Goal: Task Accomplishment & Management: Complete application form

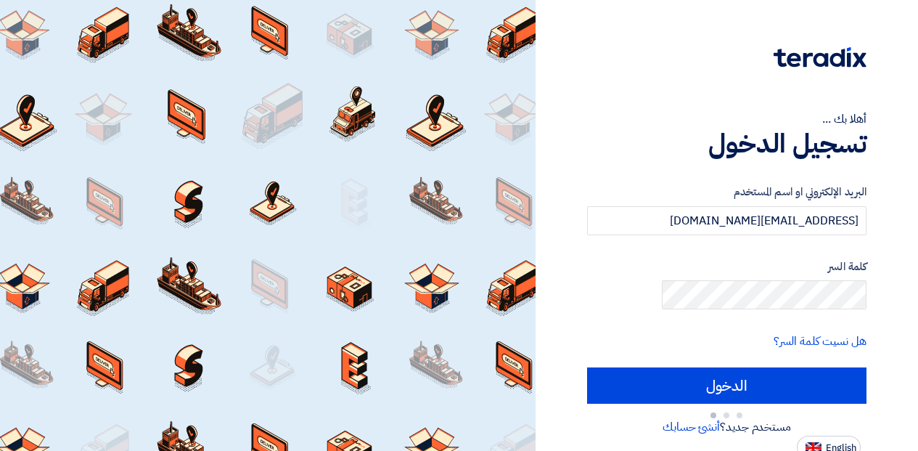
type input "Sign in"
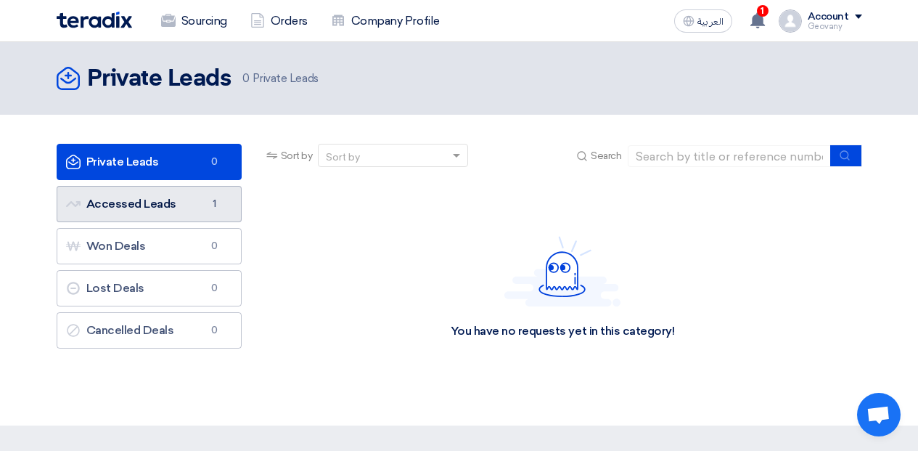
click at [209, 210] on span "1" at bounding box center [214, 204] width 17 height 15
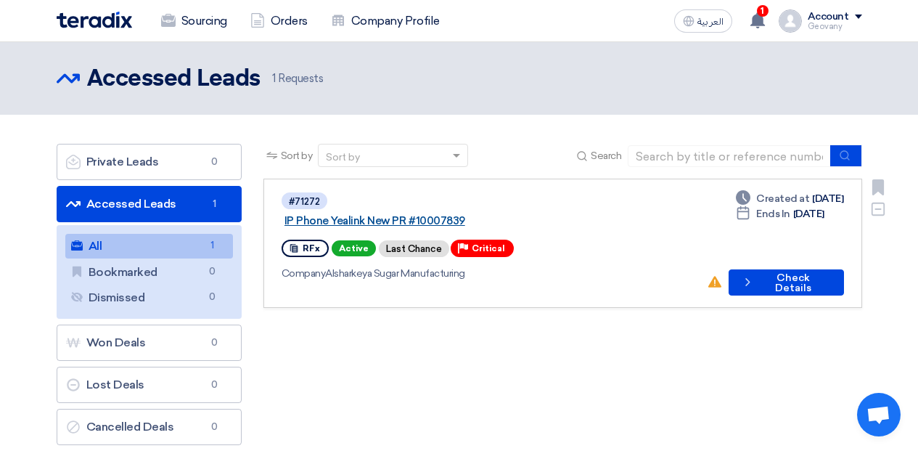
click at [428, 214] on link "IP Phone Yealink New PR #10007839" at bounding box center [465, 220] width 363 height 13
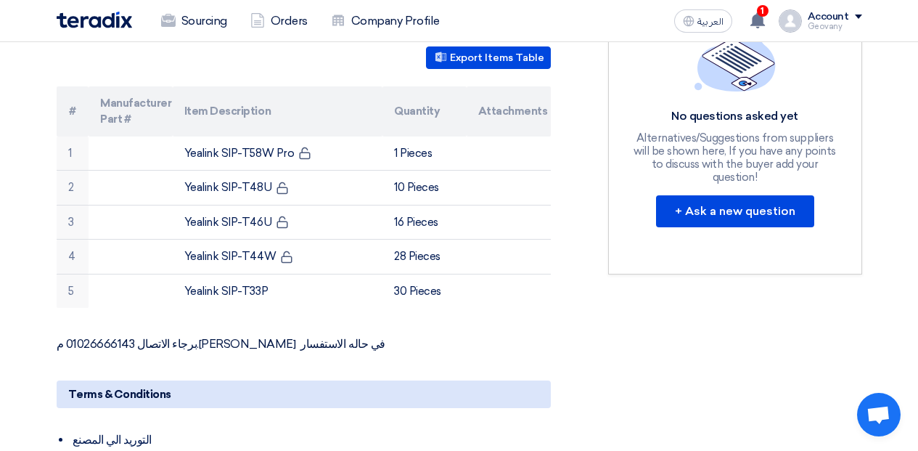
scroll to position [435, 0]
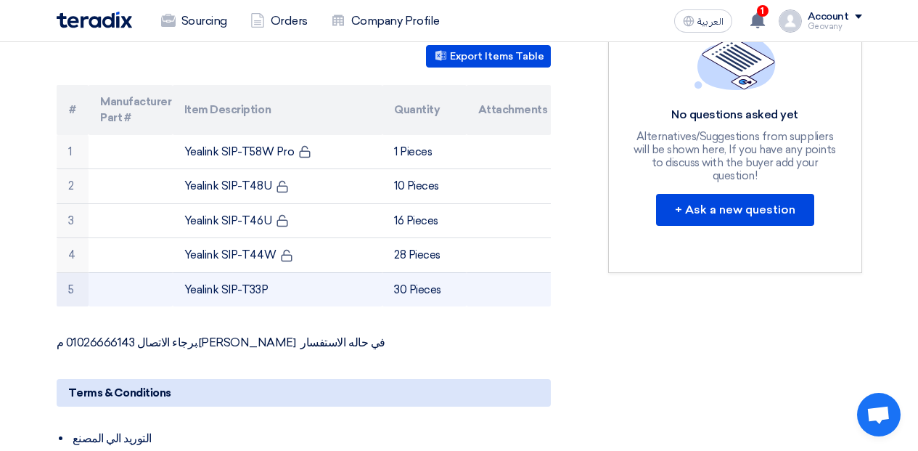
click at [263, 276] on td "Yealink SIP-T33P" at bounding box center [278, 289] width 210 height 34
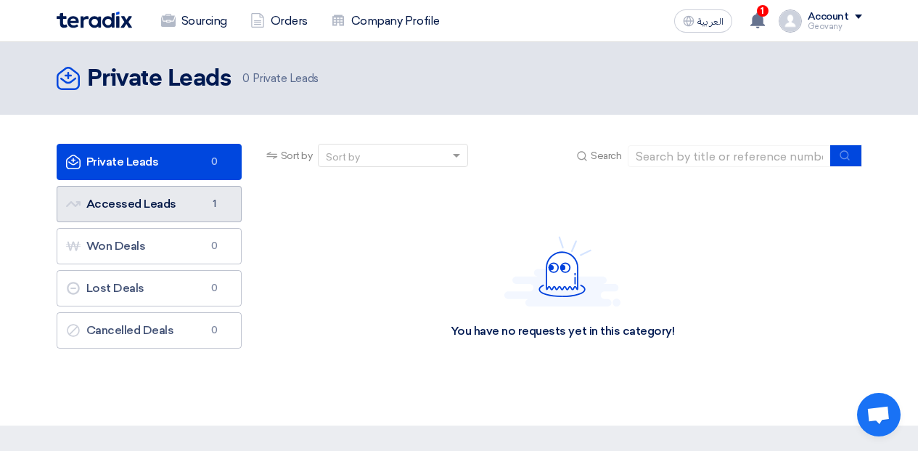
click at [194, 196] on link "Accessed Leads Accessed Leads 1" at bounding box center [149, 204] width 185 height 36
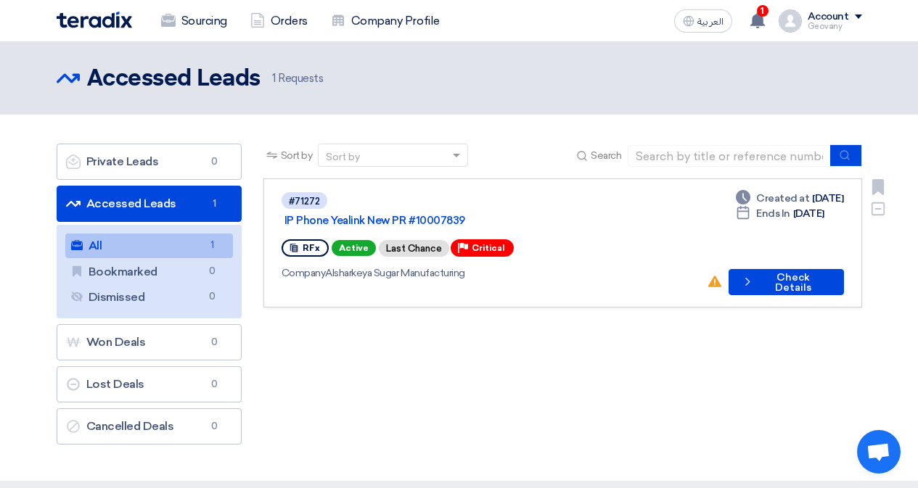
click at [675, 237] on div "RFx Active Last Chance Priority Critical" at bounding box center [489, 248] width 414 height 23
click at [435, 214] on link "IP Phone Yealink New PR #10007839" at bounding box center [465, 220] width 363 height 13
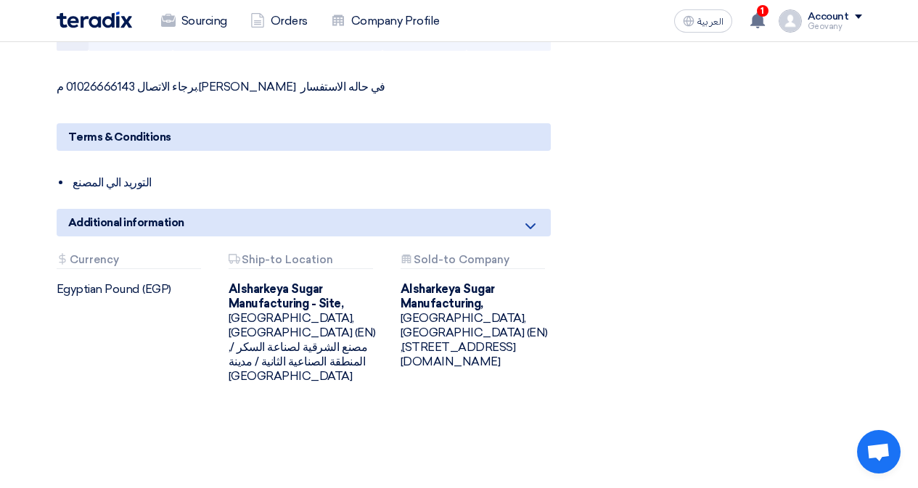
scroll to position [726, 0]
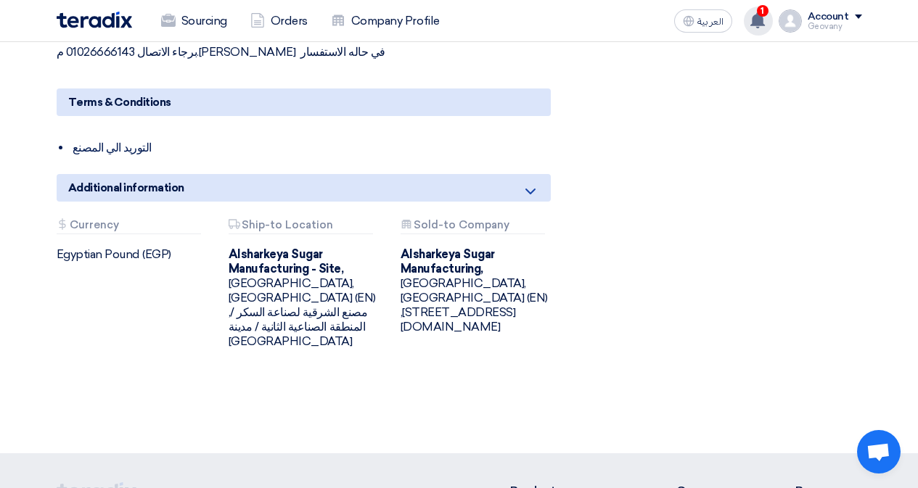
click at [760, 17] on use at bounding box center [757, 20] width 15 height 16
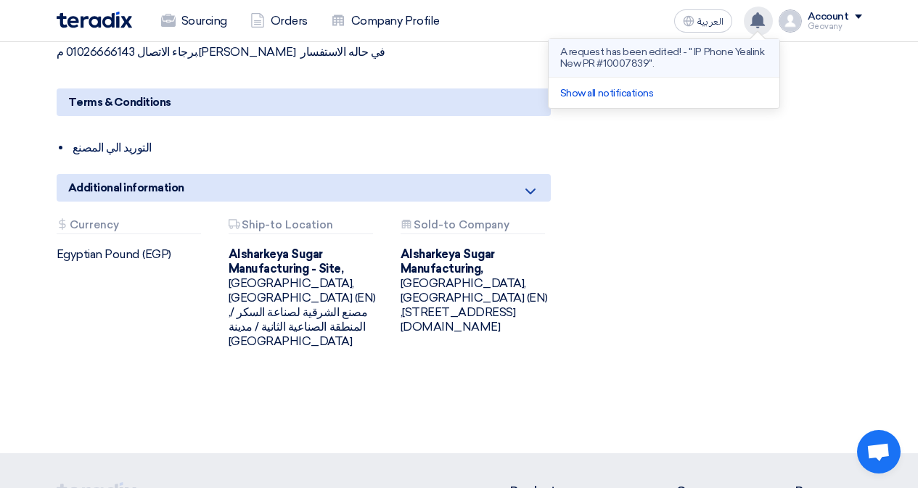
click at [715, 61] on p "A request has been edited! - " IP Phone Yealink New PR #10007839"." at bounding box center [664, 57] width 208 height 23
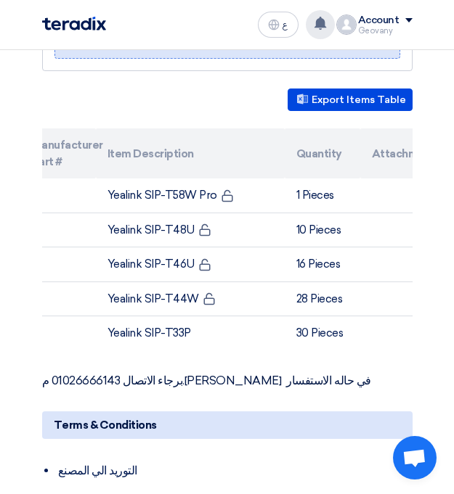
scroll to position [0, 54]
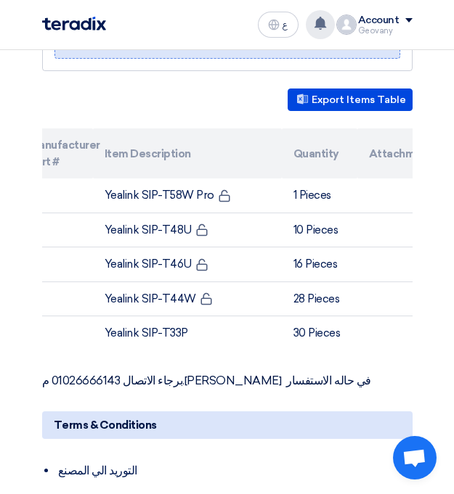
click at [313, 25] on div "A request has been edited! - " IP Phone Yealink New PR #10007839". 19 hours ago…" at bounding box center [319, 24] width 29 height 29
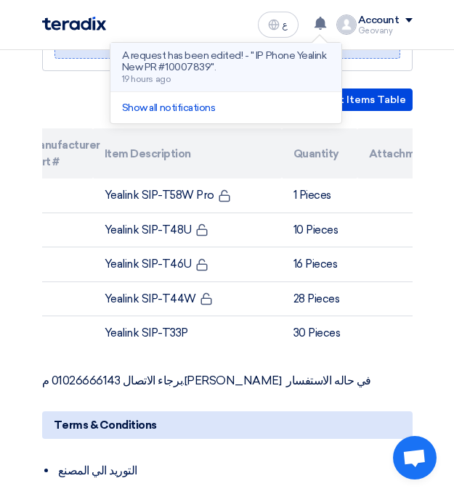
click at [202, 60] on p "A request has been edited! - " IP Phone Yealink New PR #10007839"." at bounding box center [226, 61] width 208 height 23
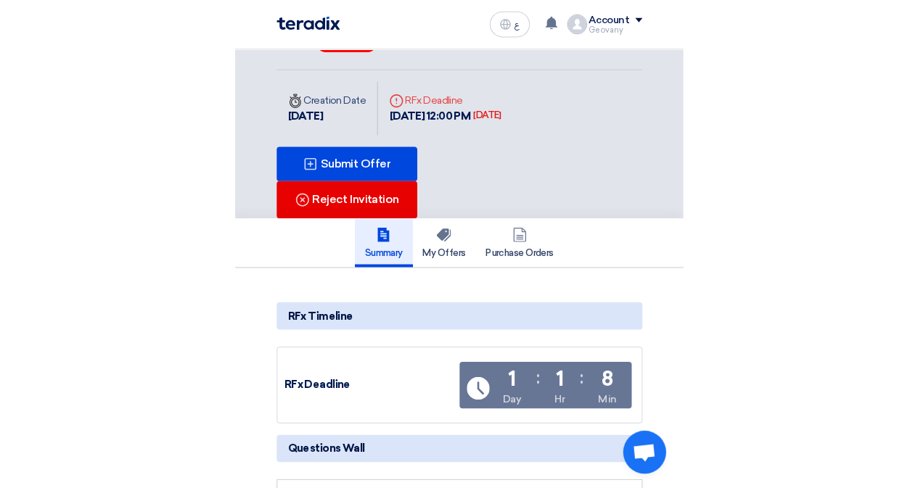
scroll to position [0, 0]
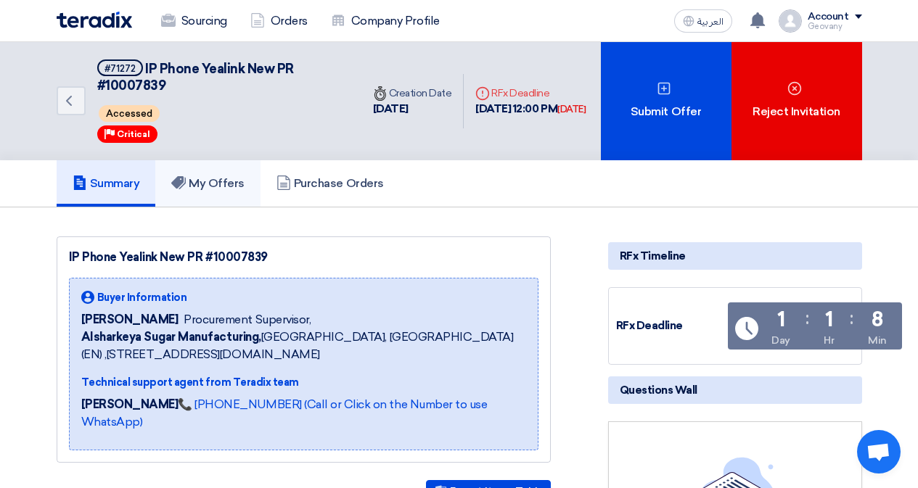
click at [230, 196] on link "My Offers" at bounding box center [207, 183] width 105 height 46
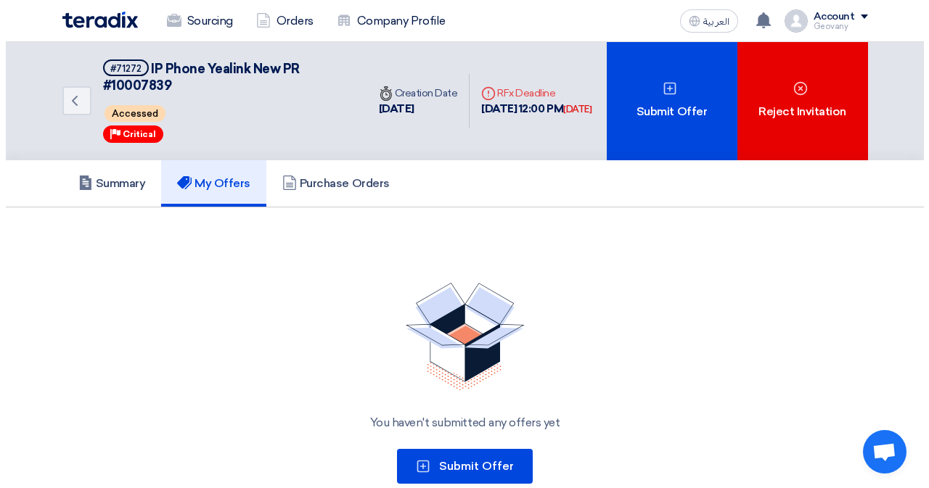
scroll to position [73, 0]
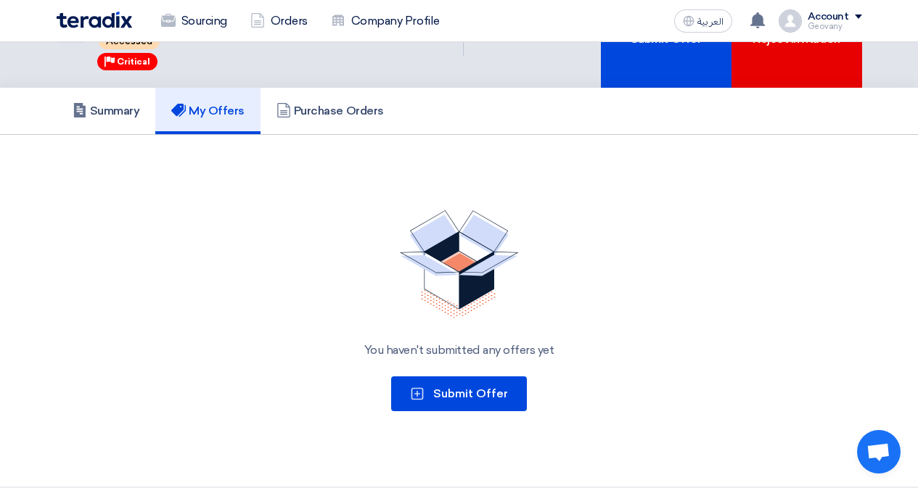
click at [501, 290] on img at bounding box center [459, 264] width 119 height 108
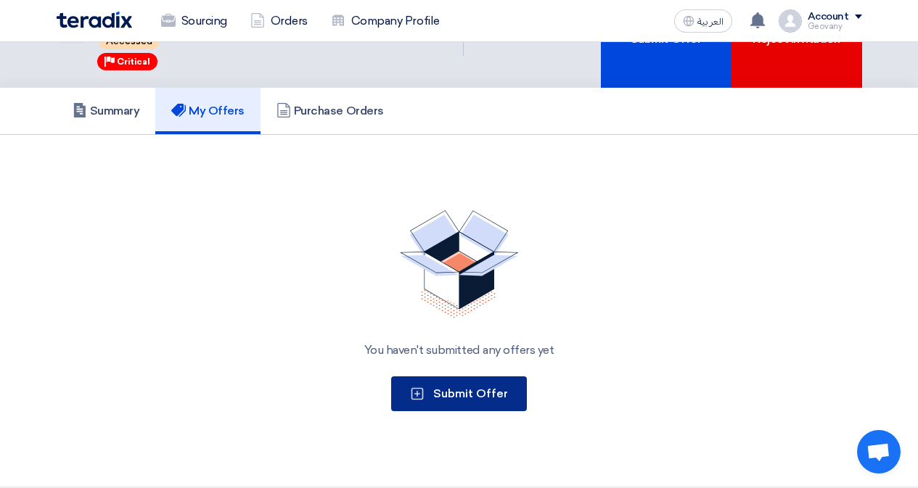
click at [478, 393] on span "Submit Offer" at bounding box center [470, 394] width 75 height 14
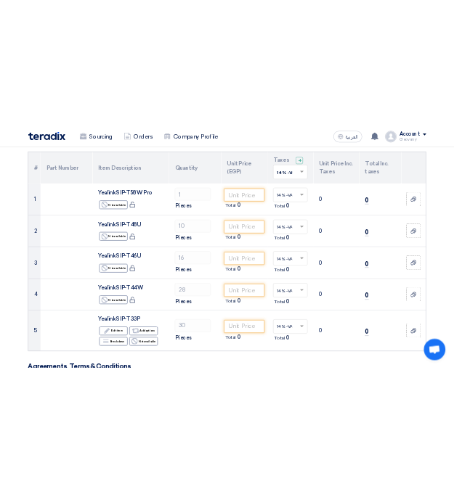
scroll to position [145, 0]
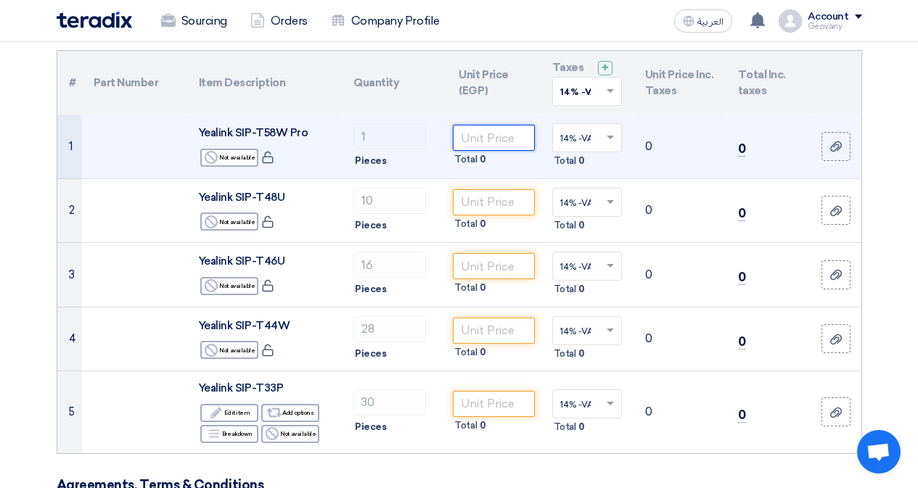
click at [505, 138] on input "number" at bounding box center [493, 138] width 81 height 26
paste input "350"
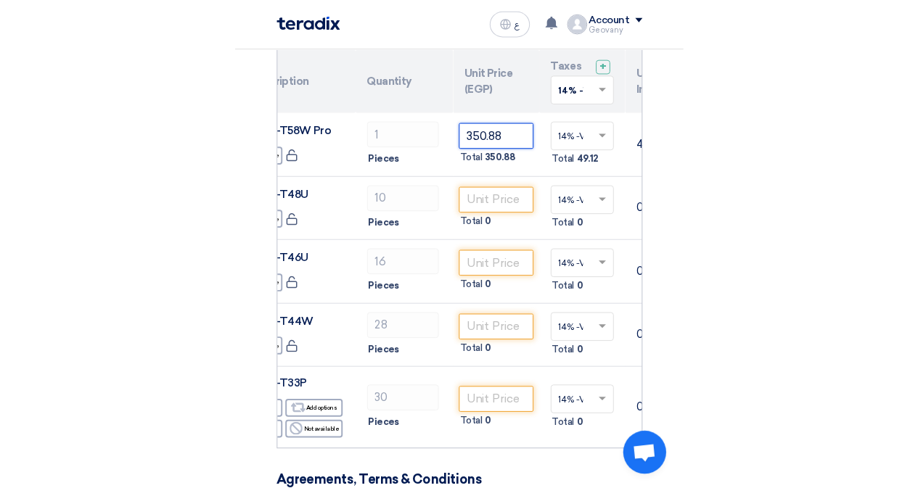
scroll to position [0, 385]
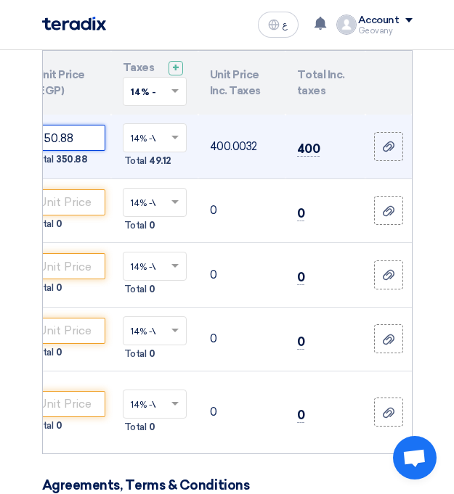
click at [78, 142] on input "350.88" at bounding box center [67, 138] width 75 height 26
type input "3"
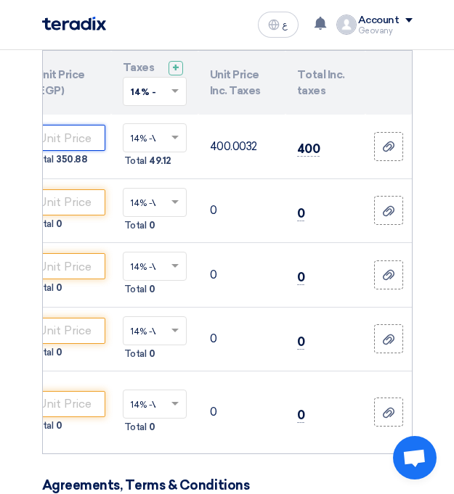
click at [77, 132] on input "number" at bounding box center [67, 138] width 75 height 26
click at [332, 387] on td "0" at bounding box center [325, 413] width 80 height 82
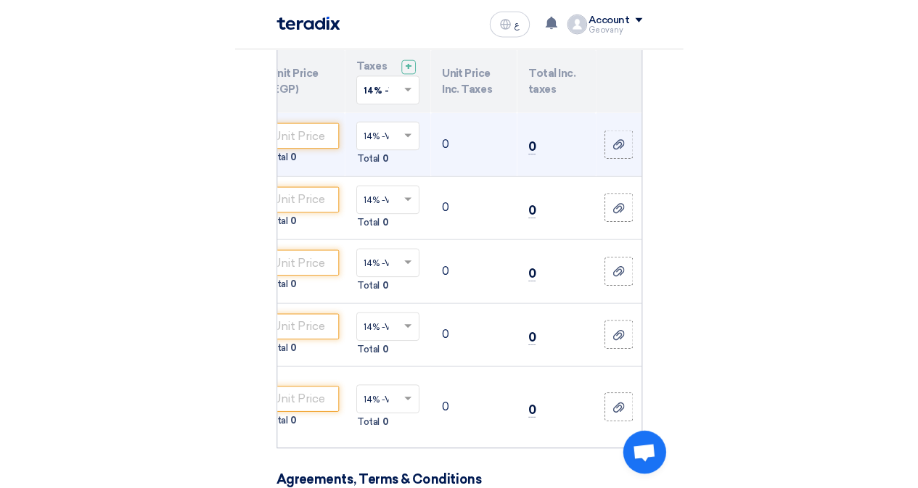
scroll to position [0, 0]
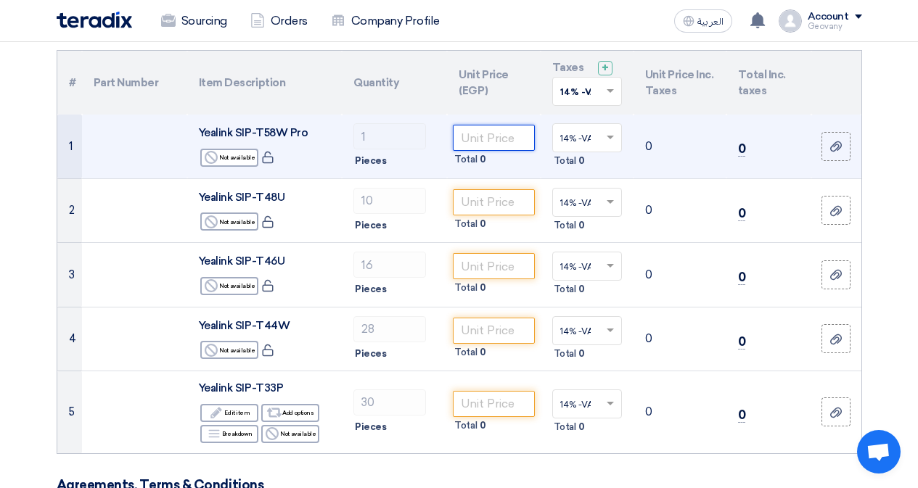
click at [480, 141] on input "number" at bounding box center [493, 138] width 81 height 26
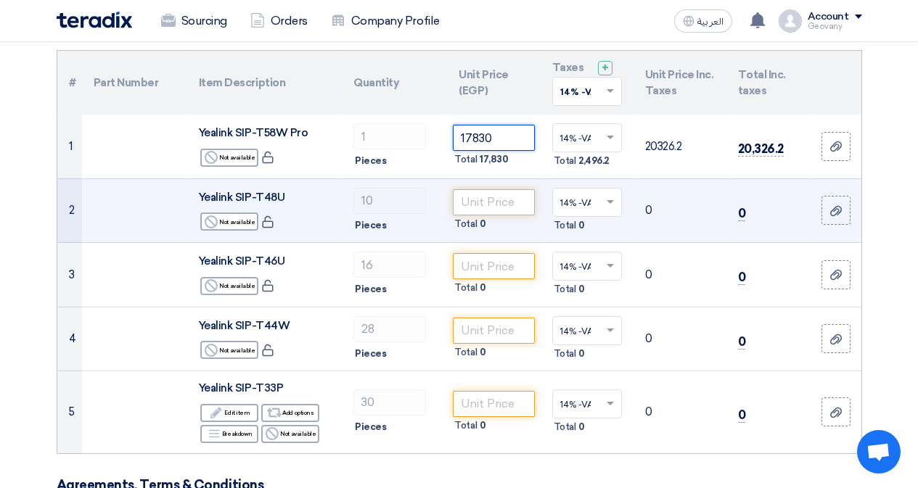
type input "17830"
click at [496, 208] on input "number" at bounding box center [493, 202] width 81 height 26
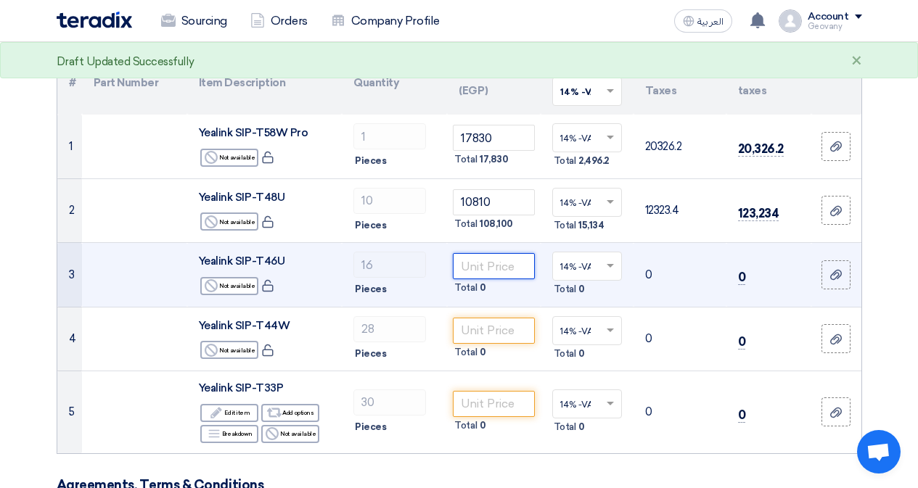
click at [481, 260] on input "number" at bounding box center [493, 266] width 81 height 26
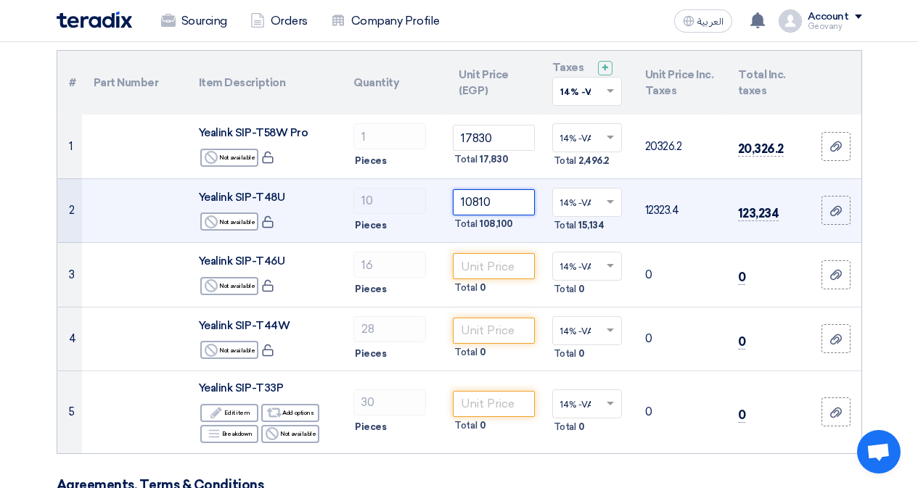
drag, startPoint x: 497, startPoint y: 202, endPoint x: 469, endPoint y: 201, distance: 28.3
click at [469, 201] on input "10810" at bounding box center [493, 202] width 81 height 26
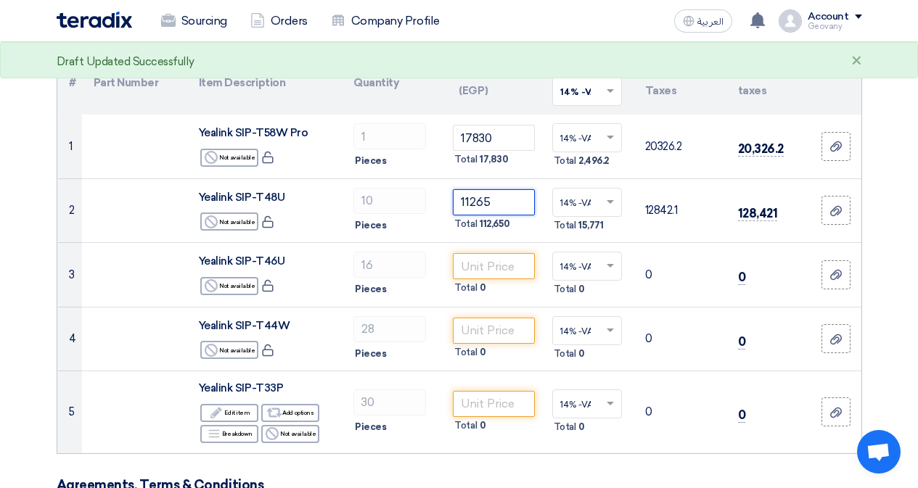
type input "11265"
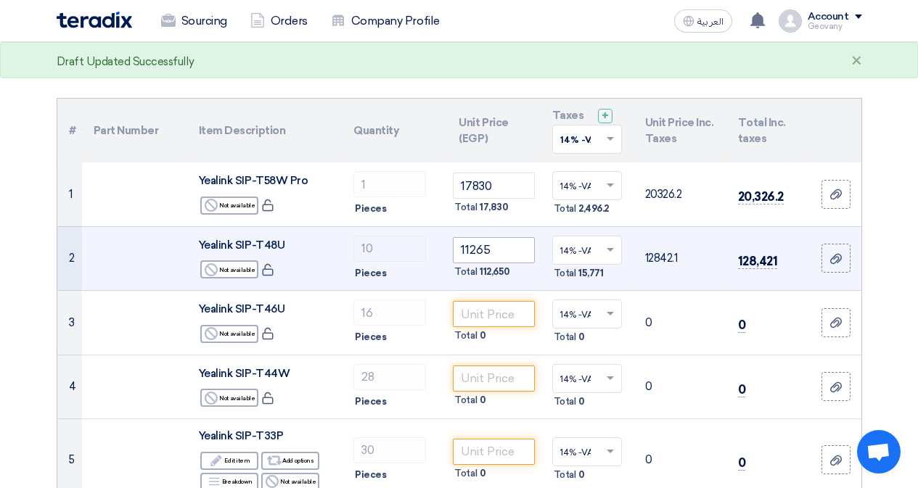
scroll to position [73, 0]
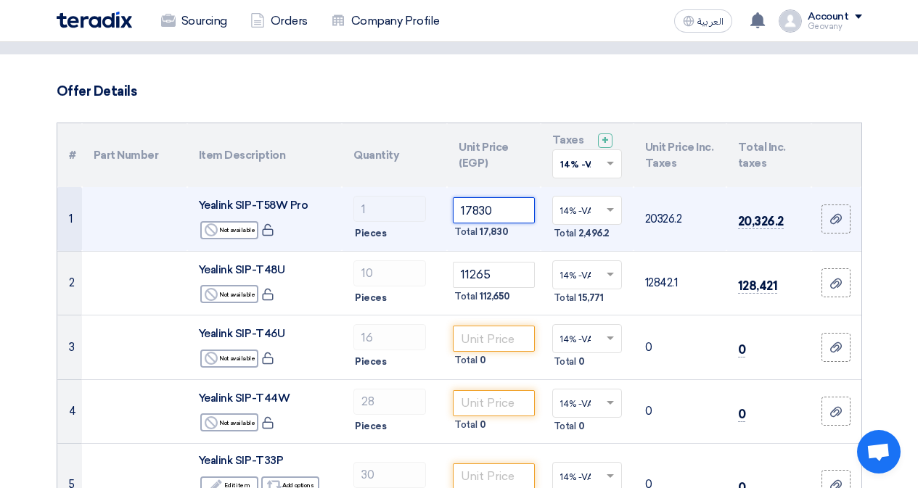
drag, startPoint x: 506, startPoint y: 215, endPoint x: 466, endPoint y: 216, distance: 39.9
click at [466, 216] on input "17830" at bounding box center [493, 210] width 81 height 26
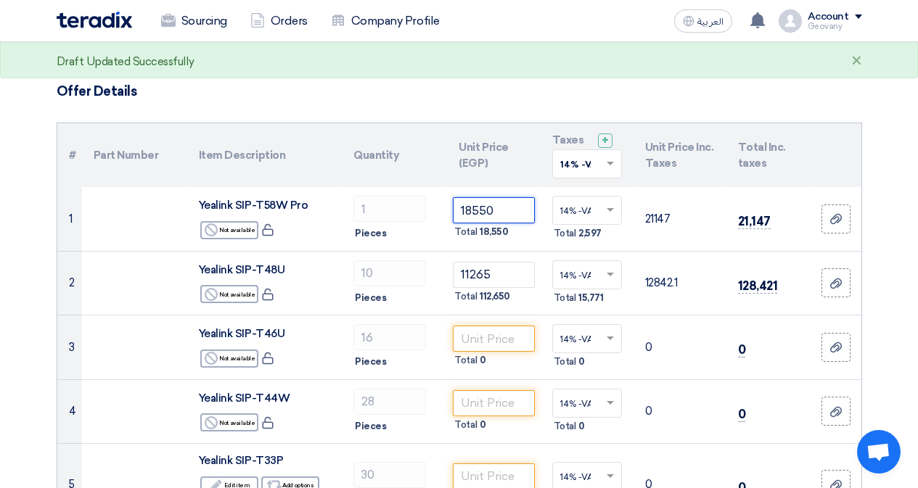
type input "18550"
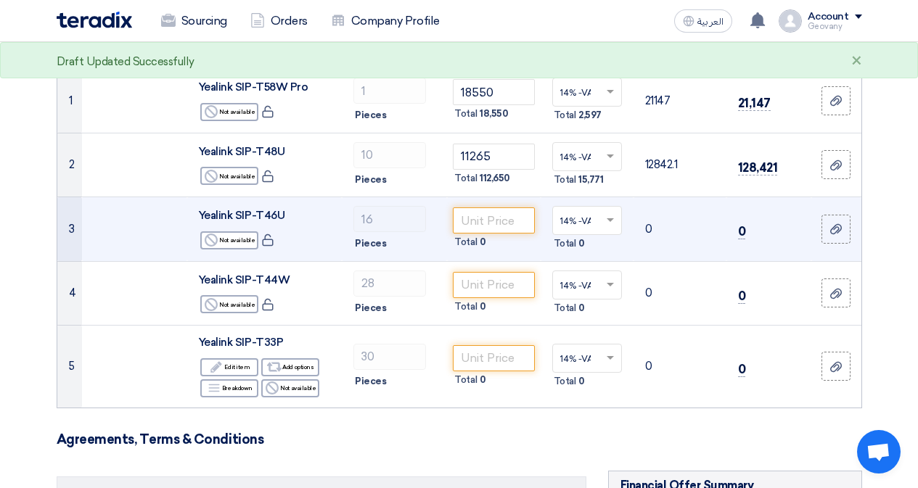
scroll to position [218, 0]
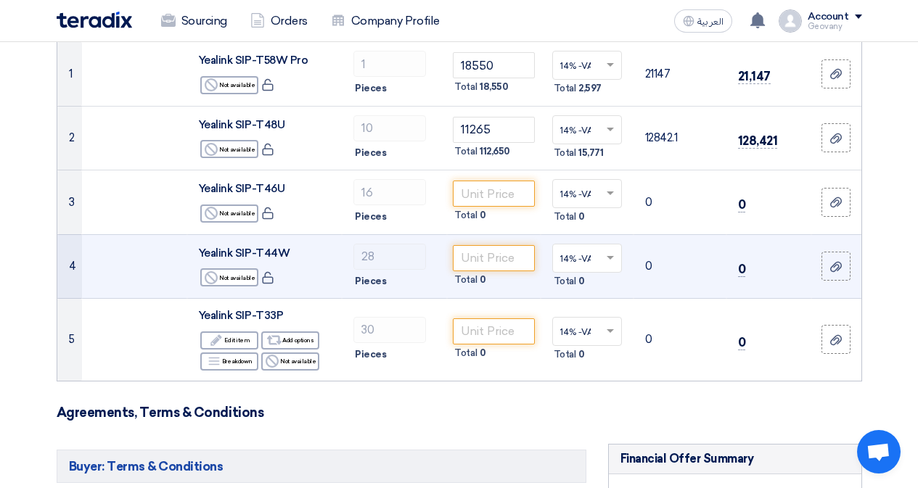
click at [79, 289] on td "4" at bounding box center [69, 266] width 25 height 65
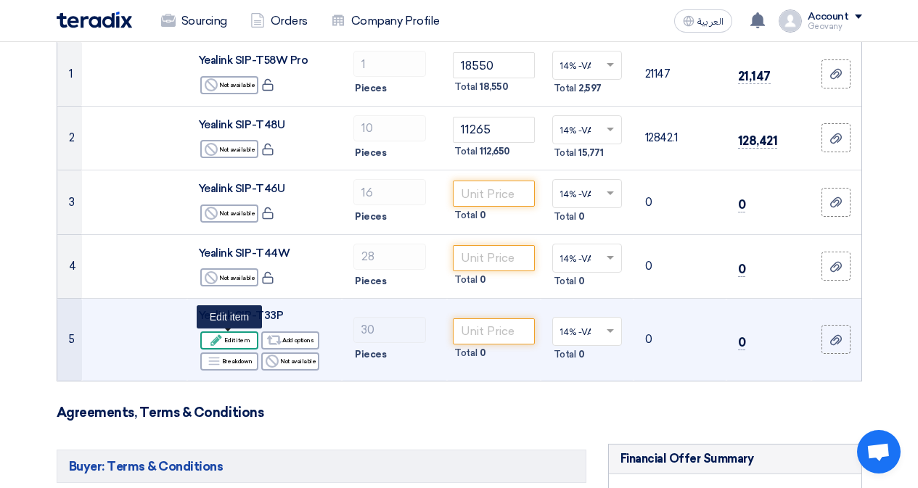
click at [238, 339] on div "Edit Edit item" at bounding box center [229, 341] width 58 height 18
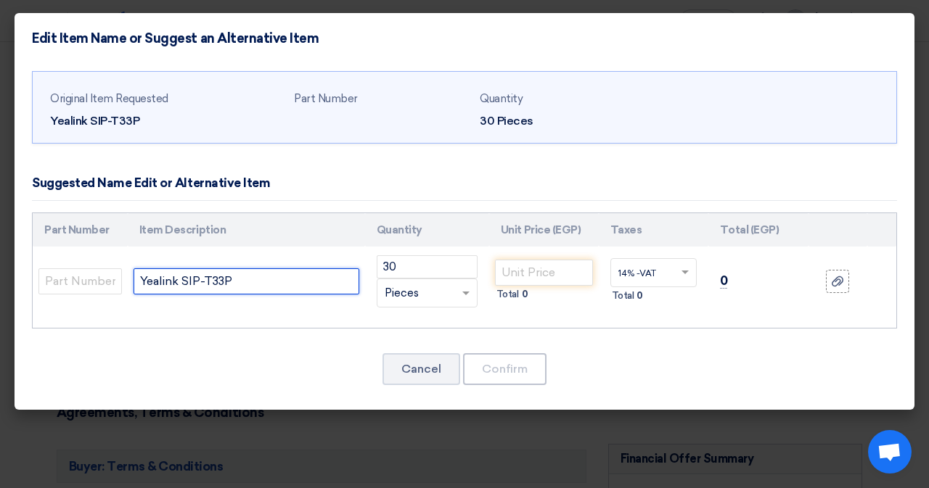
click at [223, 281] on input "Yealink SIP-T33P" at bounding box center [247, 281] width 226 height 26
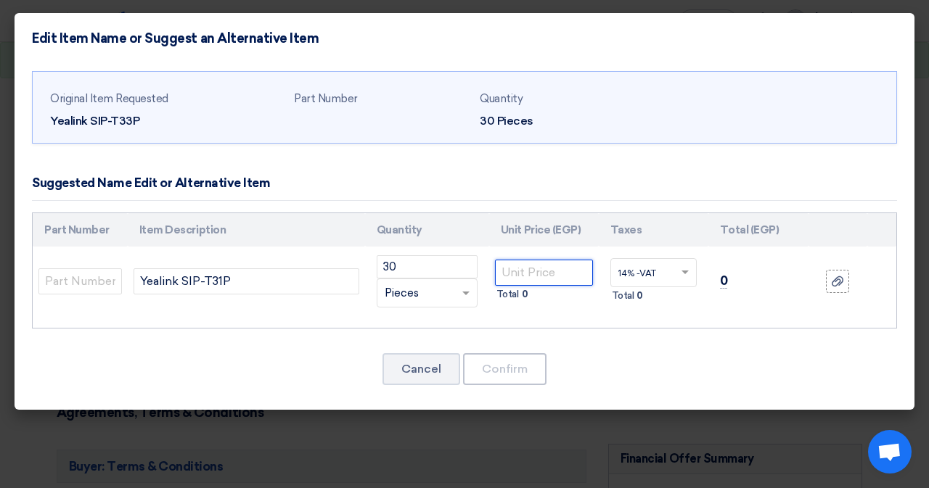
click at [557, 267] on input "number" at bounding box center [544, 273] width 98 height 26
click at [181, 335] on div "Original Item Requested Yealink SIP-T33P Part Number Quantity 30 Pieces" at bounding box center [465, 237] width 900 height 347
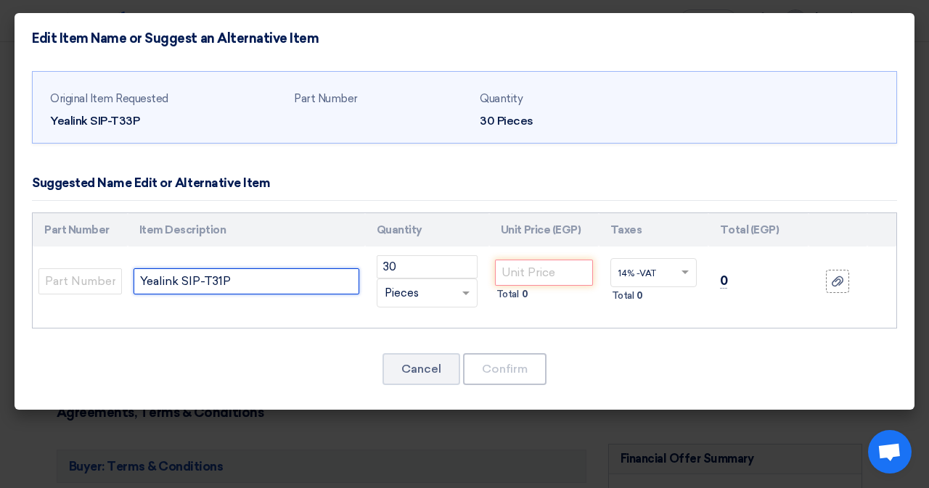
click at [287, 282] on input "Yealink SIP-T31P" at bounding box center [247, 281] width 226 height 26
paste input "33P EOS"
type input "Yealink SIP-T31P - T33P EOS"
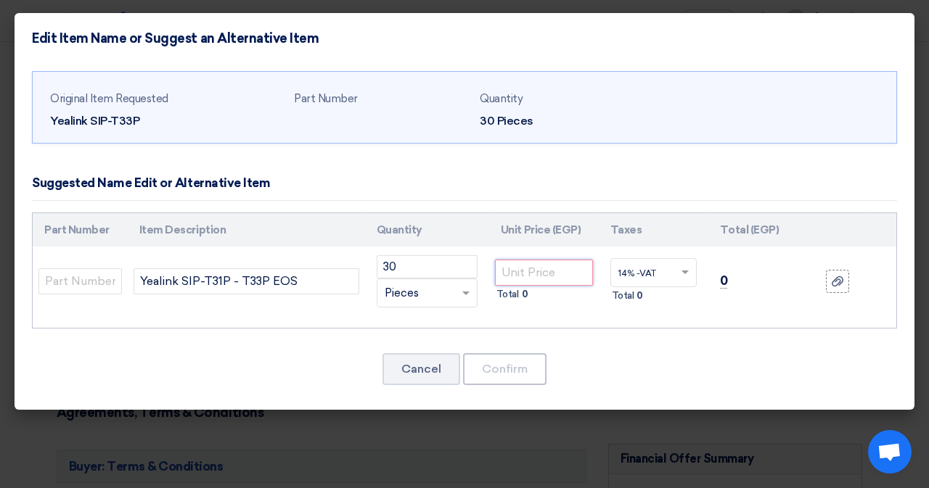
click at [539, 272] on input "number" at bounding box center [544, 273] width 98 height 26
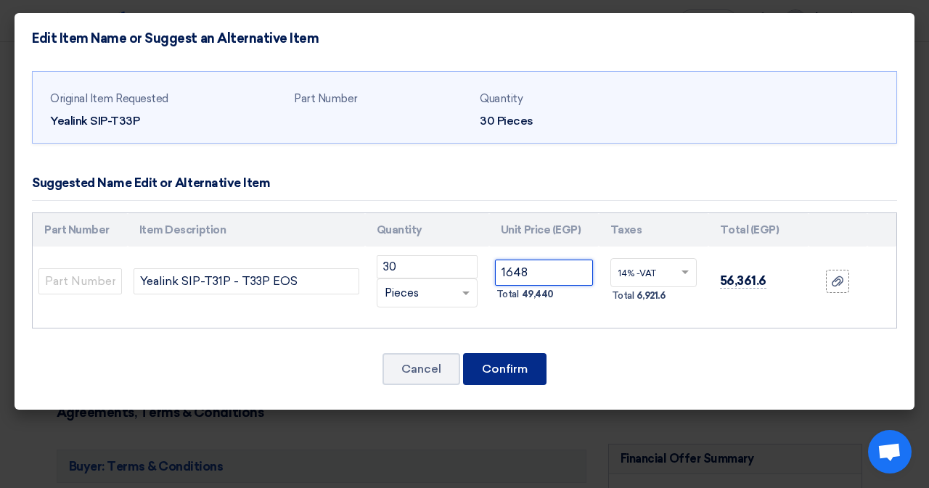
type input "1648"
click at [522, 369] on button "Confirm" at bounding box center [504, 369] width 83 height 32
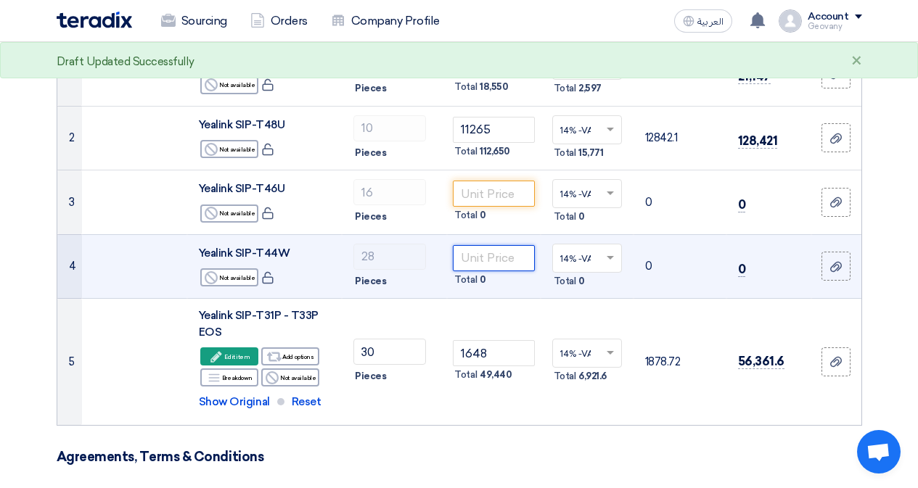
click at [510, 263] on input "number" at bounding box center [493, 258] width 81 height 26
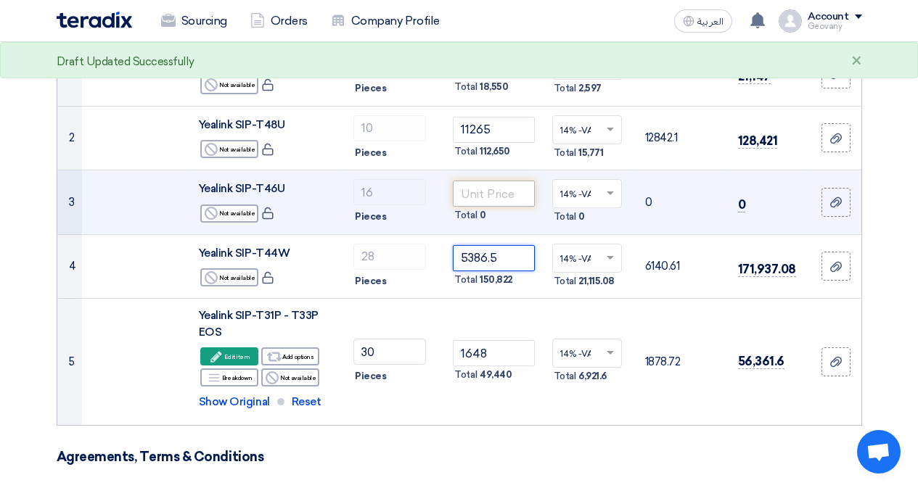
type input "5386.5"
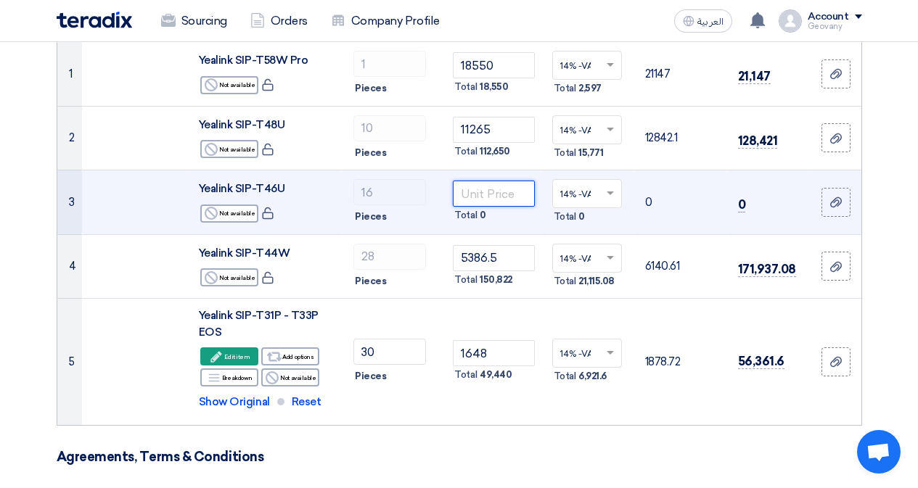
click at [513, 197] on input "number" at bounding box center [493, 194] width 81 height 26
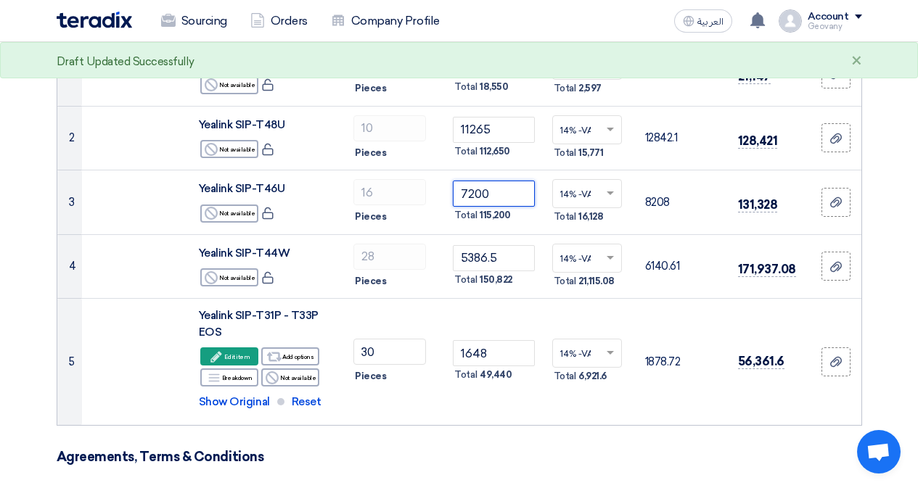
type input "7200"
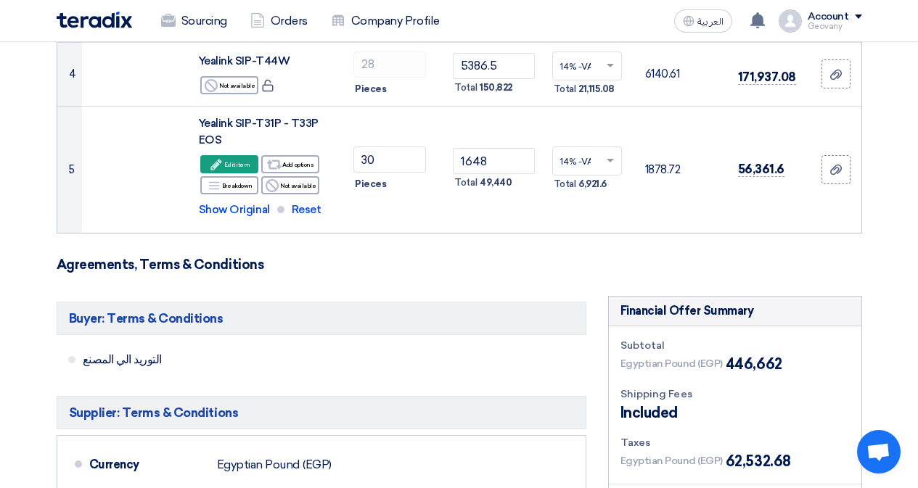
scroll to position [363, 0]
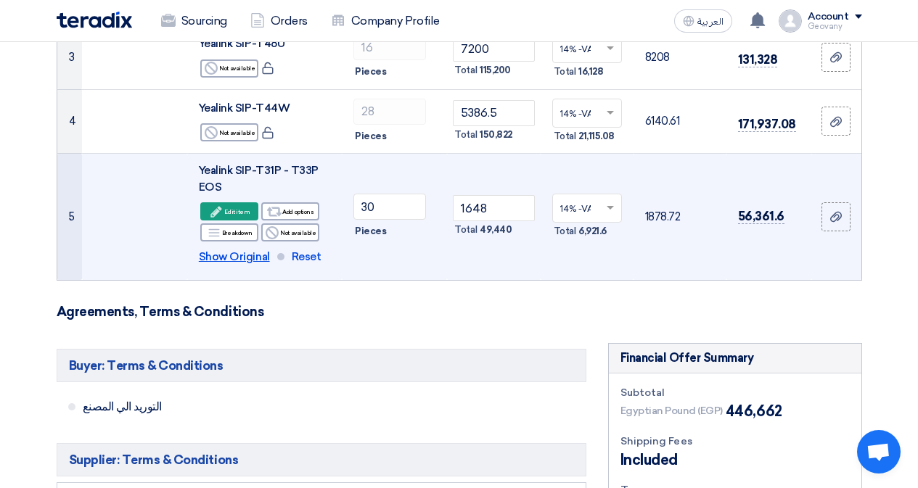
click at [237, 260] on span "Show Original" at bounding box center [234, 257] width 71 height 17
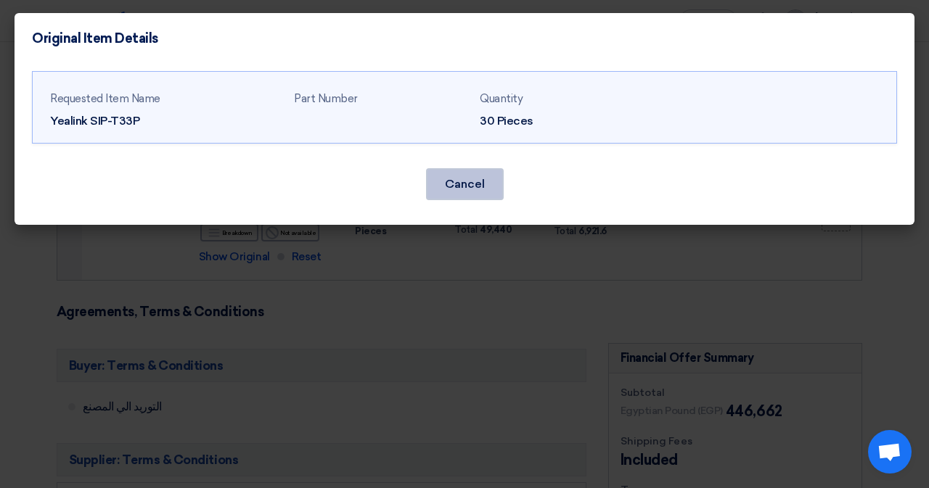
click at [485, 190] on button "Cancel" at bounding box center [465, 184] width 78 height 32
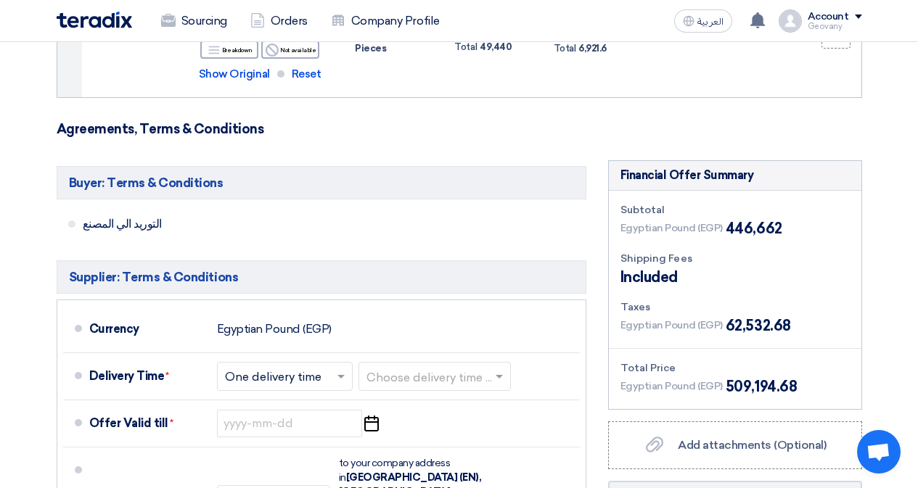
scroll to position [580, 0]
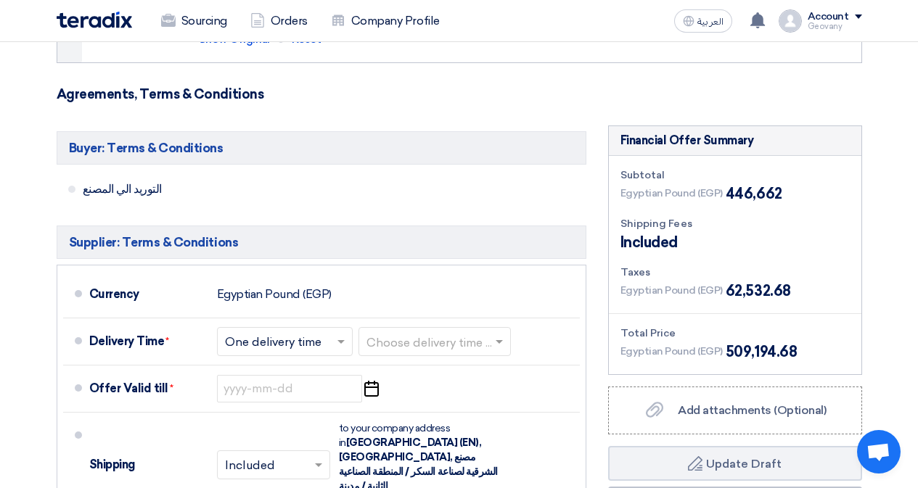
drag, startPoint x: 792, startPoint y: 339, endPoint x: 731, endPoint y: 351, distance: 62.2
click at [731, 351] on div "Total Price Egyptian Pound (EGP) 509,194.68" at bounding box center [734, 344] width 229 height 37
click at [731, 351] on span "509,194.68" at bounding box center [761, 352] width 71 height 22
drag, startPoint x: 726, startPoint y: 350, endPoint x: 801, endPoint y: 349, distance: 75.5
click at [801, 349] on div "Egyptian Pound (EGP) 509,194.68" at bounding box center [734, 352] width 229 height 22
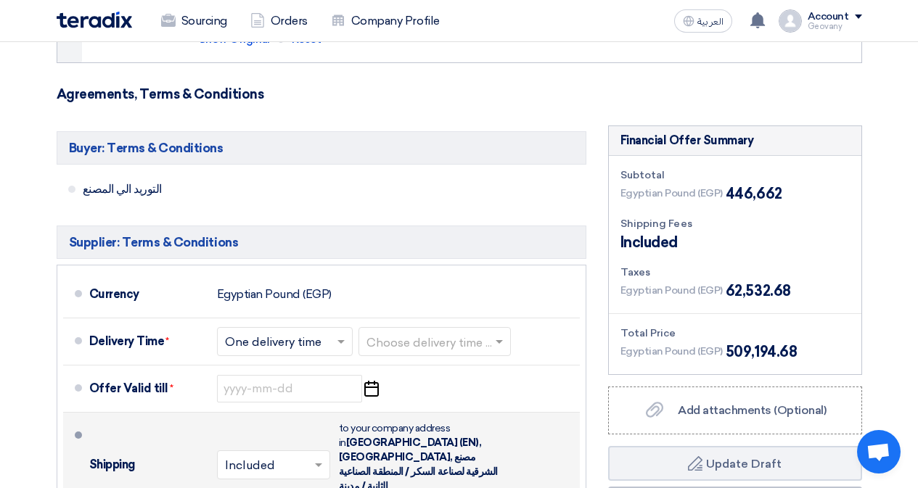
copy span "509,194.68"
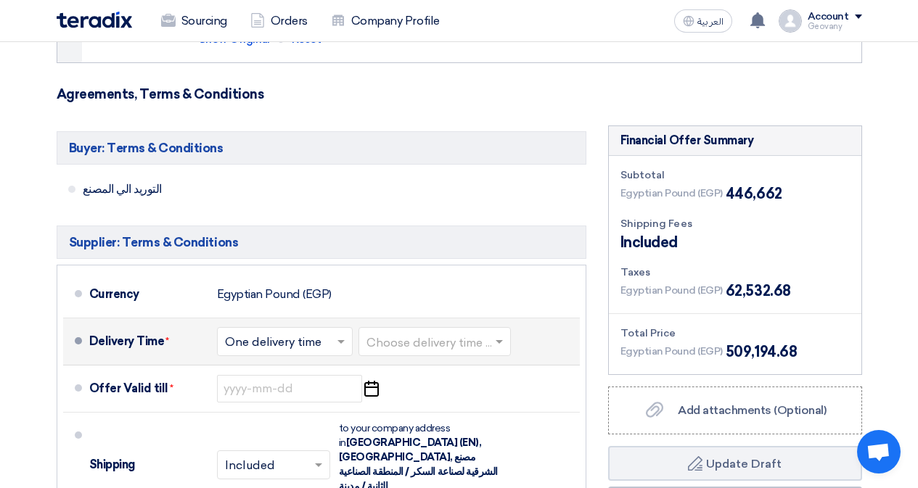
click at [297, 340] on input "text" at bounding box center [285, 342] width 121 height 21
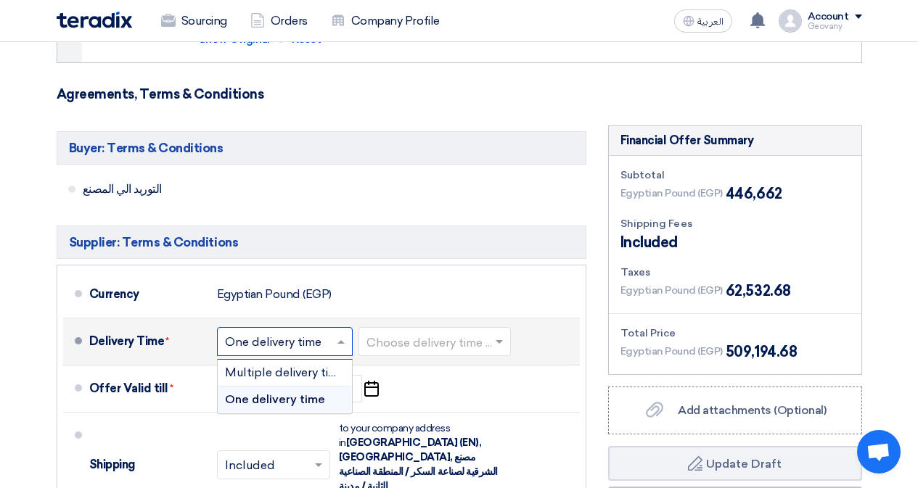
click at [297, 340] on input "text" at bounding box center [285, 342] width 121 height 21
click at [451, 341] on input "text" at bounding box center [435, 342] width 138 height 21
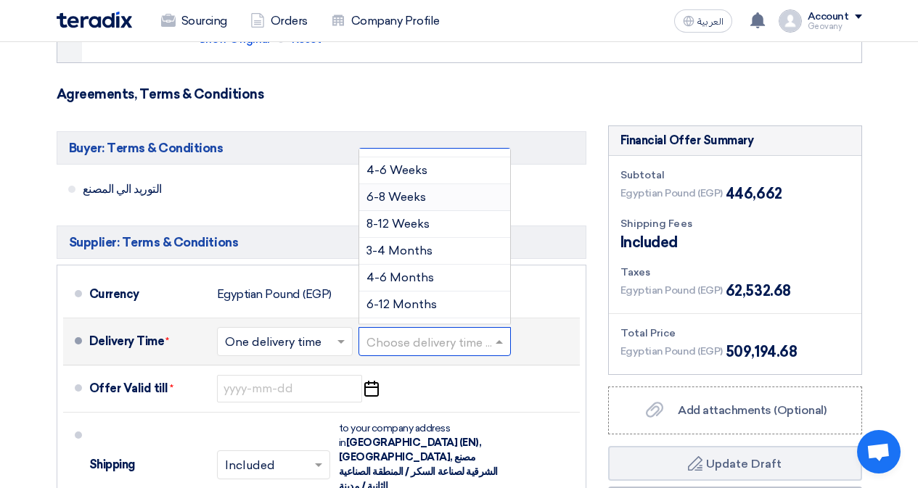
scroll to position [120, 0]
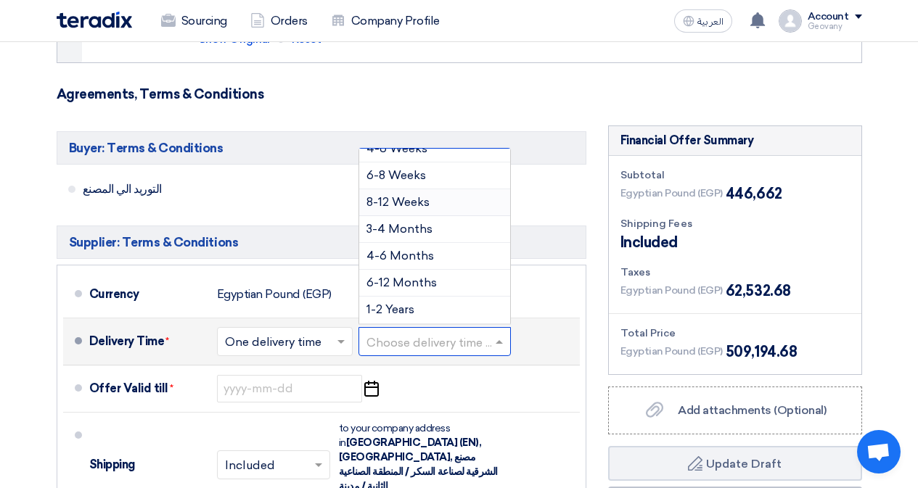
click at [447, 214] on div "8-12 Weeks" at bounding box center [434, 202] width 151 height 27
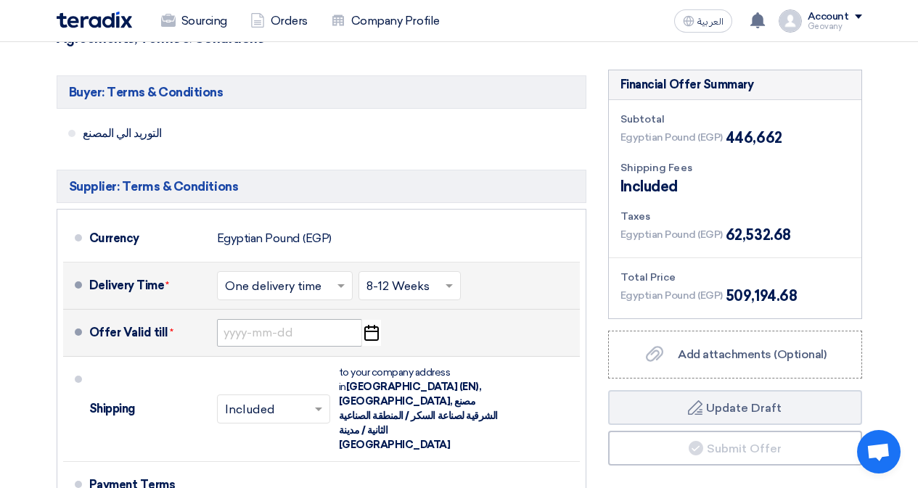
scroll to position [653, 0]
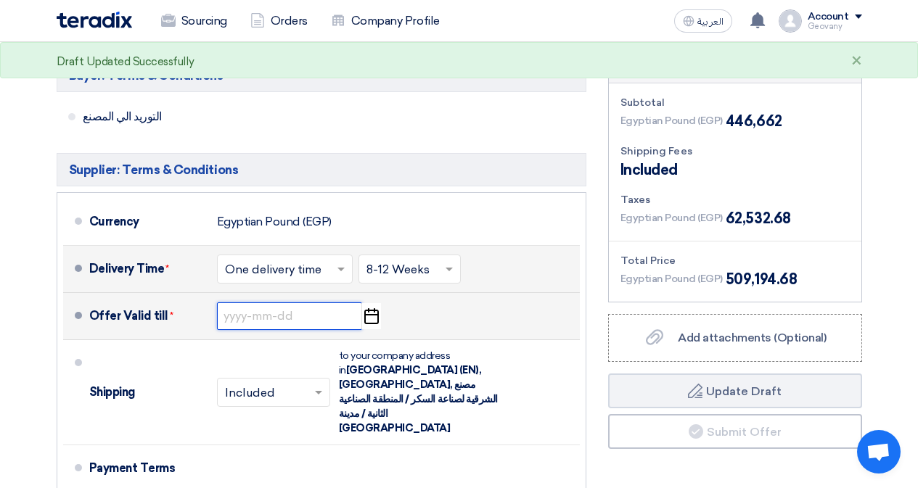
click at [290, 316] on input at bounding box center [289, 317] width 145 height 28
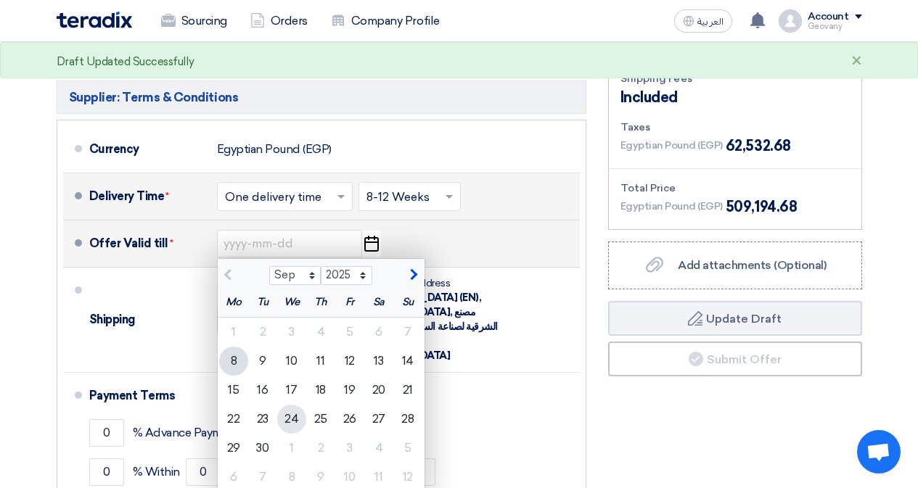
scroll to position [798, 0]
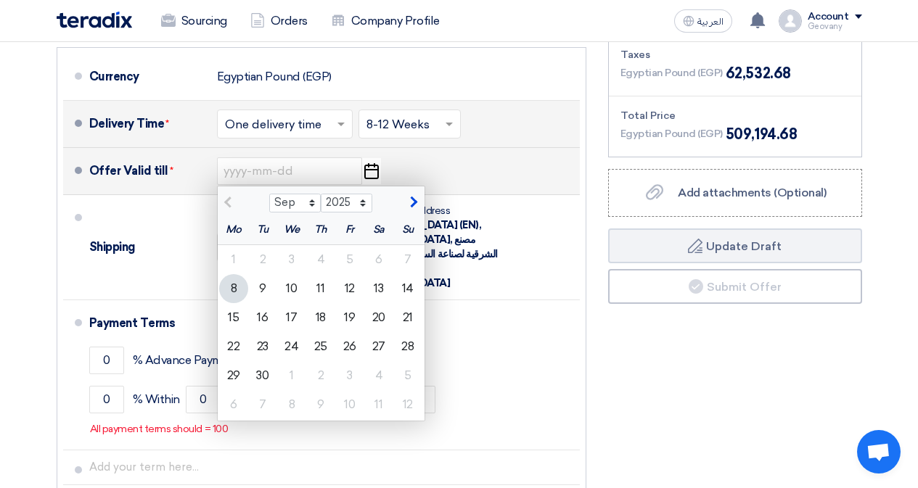
click at [410, 202] on span "button" at bounding box center [412, 202] width 8 height 13
click at [227, 204] on span "button" at bounding box center [230, 202] width 8 height 13
click at [415, 206] on span "button" at bounding box center [412, 202] width 8 height 13
select select "11"
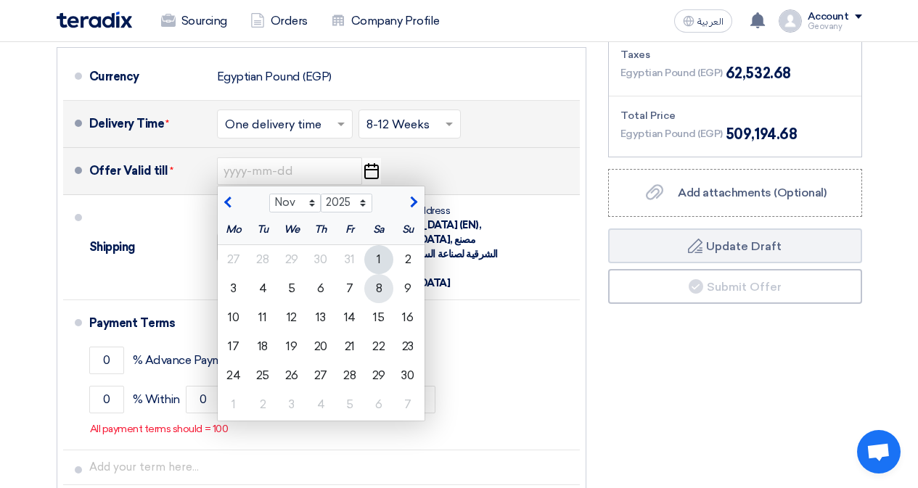
click at [377, 280] on div "8" at bounding box center [378, 288] width 29 height 29
type input "[DATE]"
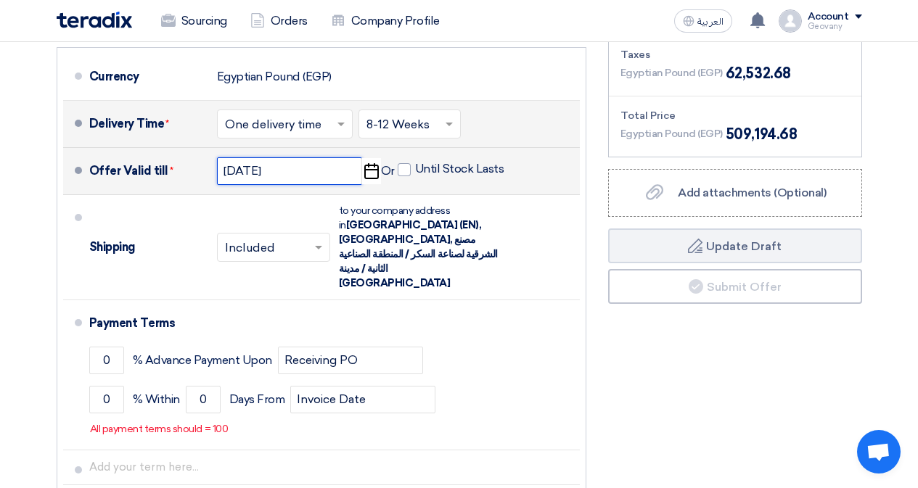
click at [238, 167] on input "[DATE]" at bounding box center [289, 171] width 145 height 28
select select "11"
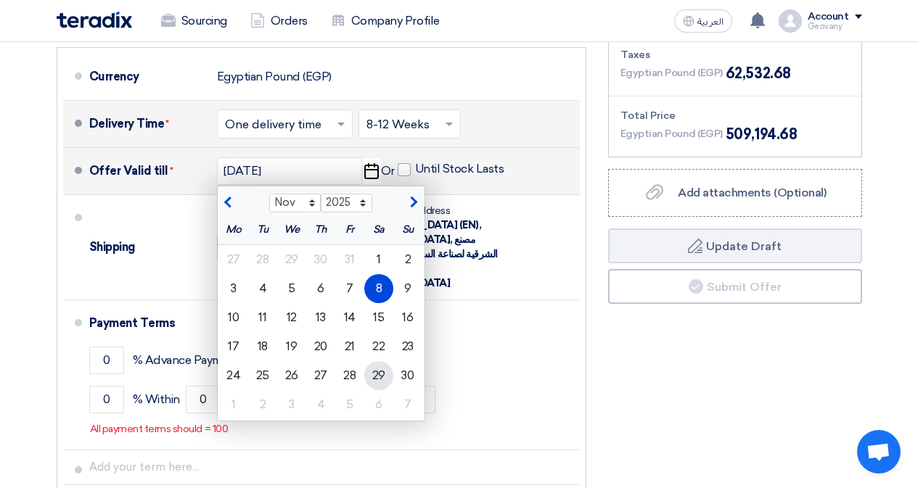
click at [379, 375] on div "29" at bounding box center [378, 375] width 29 height 29
type input "[DATE]"
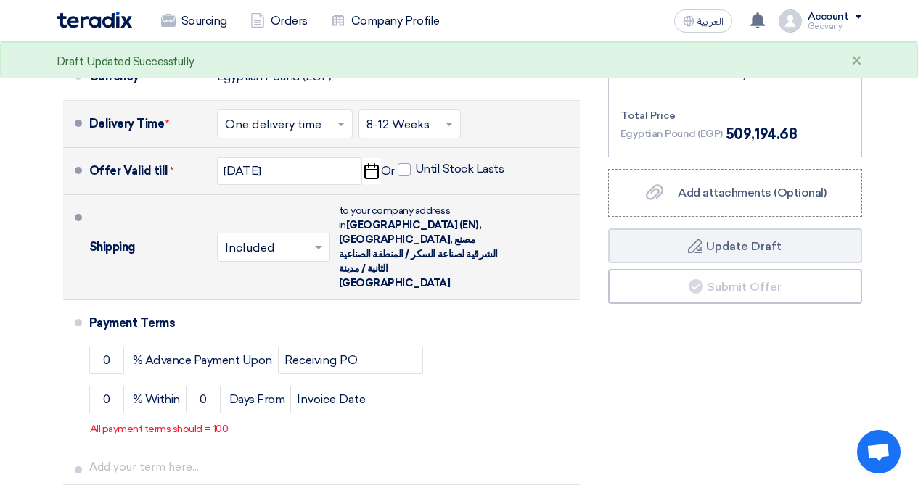
click at [311, 240] on span at bounding box center [320, 247] width 18 height 15
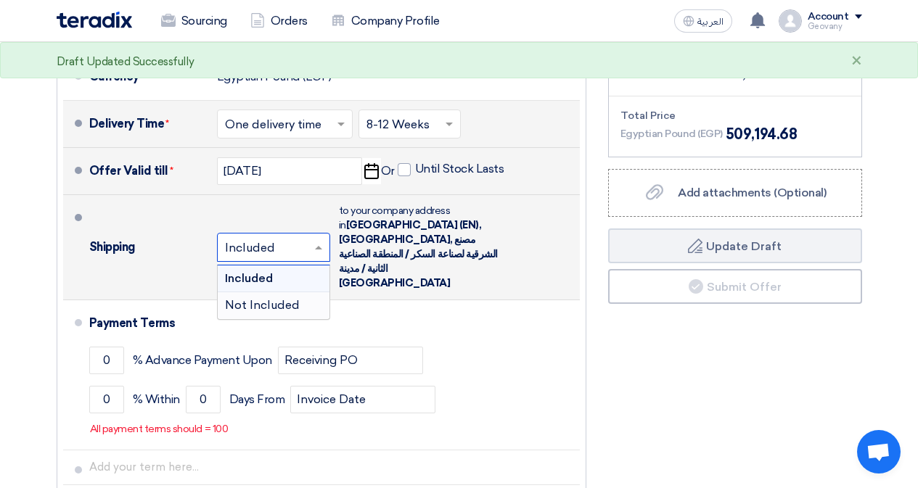
click at [292, 298] on span "Not Included" at bounding box center [262, 305] width 75 height 14
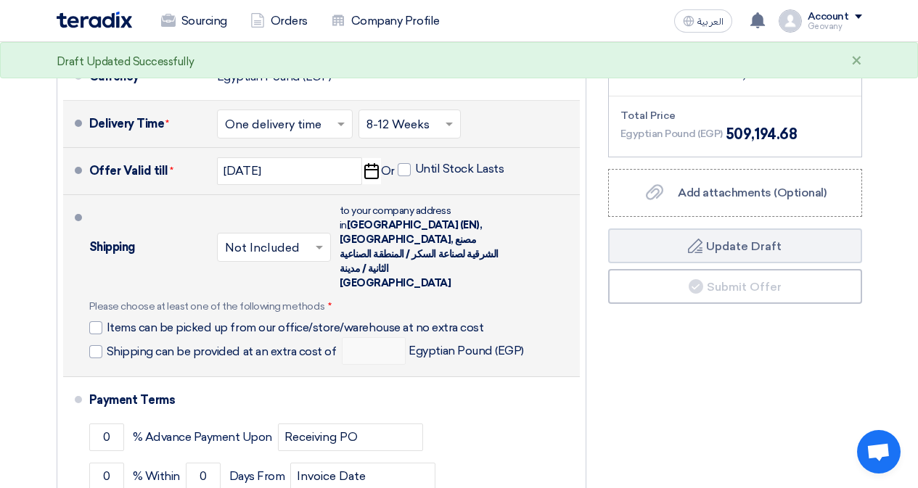
click at [307, 238] on input "text" at bounding box center [274, 248] width 99 height 21
click at [302, 266] on div "Included" at bounding box center [274, 279] width 112 height 27
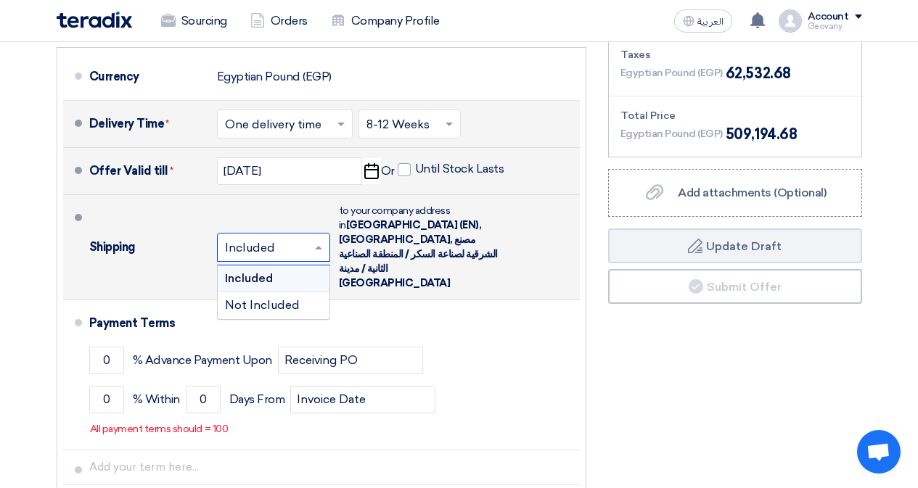
click at [309, 238] on input "text" at bounding box center [274, 248] width 99 height 21
click at [301, 292] on div "Not Included" at bounding box center [274, 305] width 112 height 26
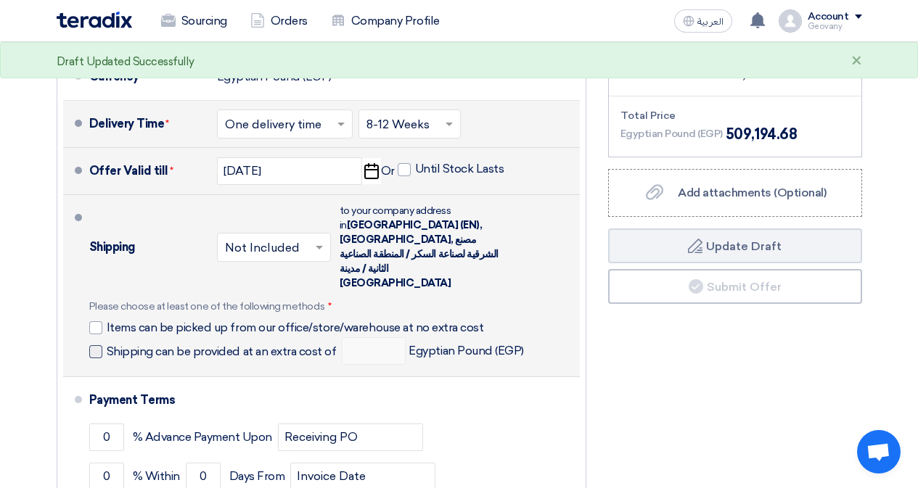
click at [224, 345] on span "Shipping can be provided at an extra cost of" at bounding box center [222, 352] width 230 height 15
click at [224, 344] on input "Shipping can be provided at an extra cost of" at bounding box center [223, 358] width 233 height 28
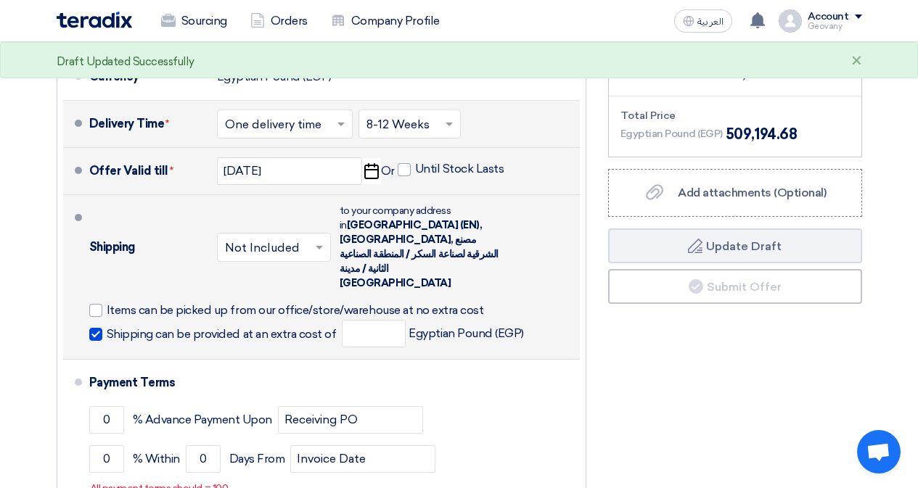
click at [229, 327] on span "Shipping can be provided at an extra cost of" at bounding box center [222, 334] width 230 height 15
click at [229, 327] on input "Shipping can be provided at an extra cost of" at bounding box center [223, 341] width 233 height 28
checkbox input "false"
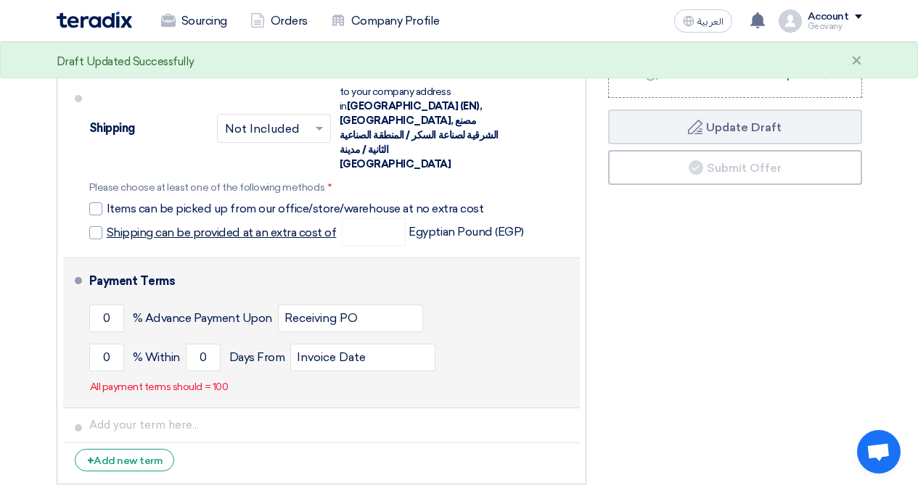
scroll to position [943, 0]
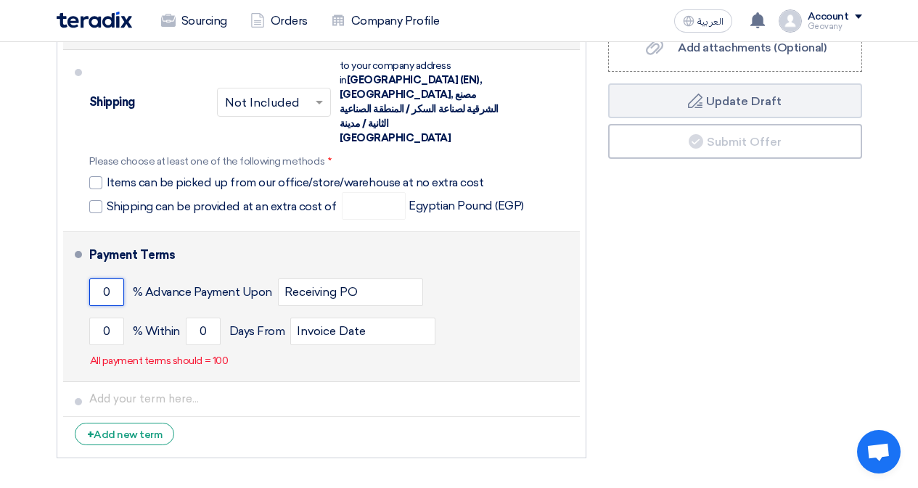
drag, startPoint x: 112, startPoint y: 263, endPoint x: 99, endPoint y: 263, distance: 13.1
click at [99, 279] on input "0" at bounding box center [106, 293] width 35 height 28
type input "50"
drag, startPoint x: 120, startPoint y: 257, endPoint x: 78, endPoint y: 257, distance: 42.1
click at [78, 257] on li "Payment Terms 50 % Advance Payment Upon Receiving PO 0 % Within 0" at bounding box center [321, 307] width 517 height 150
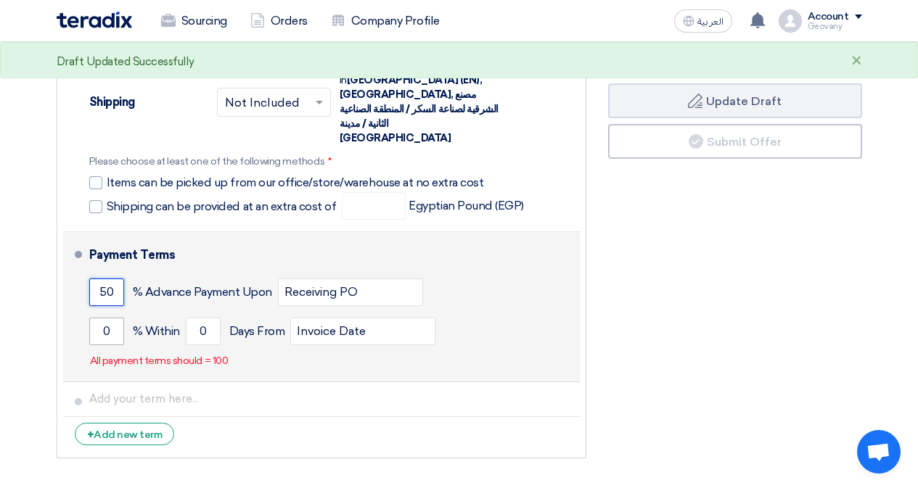
type input "50"
drag, startPoint x: 115, startPoint y: 305, endPoint x: 94, endPoint y: 304, distance: 21.1
click at [94, 318] on input "0" at bounding box center [106, 332] width 35 height 28
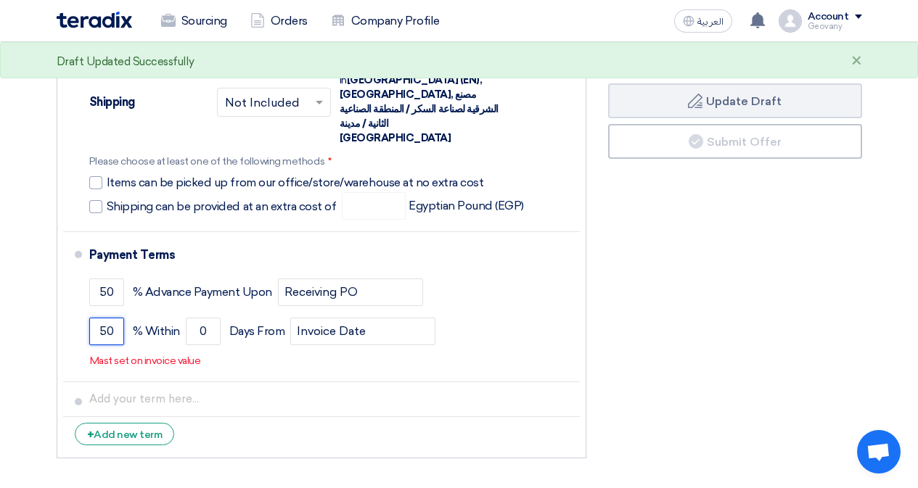
type input "50"
click at [702, 334] on div "Financial Offer Summary Subtotal Egyptian Pound (EGP) 446,662 Shipping Fees" at bounding box center [735, 114] width 276 height 703
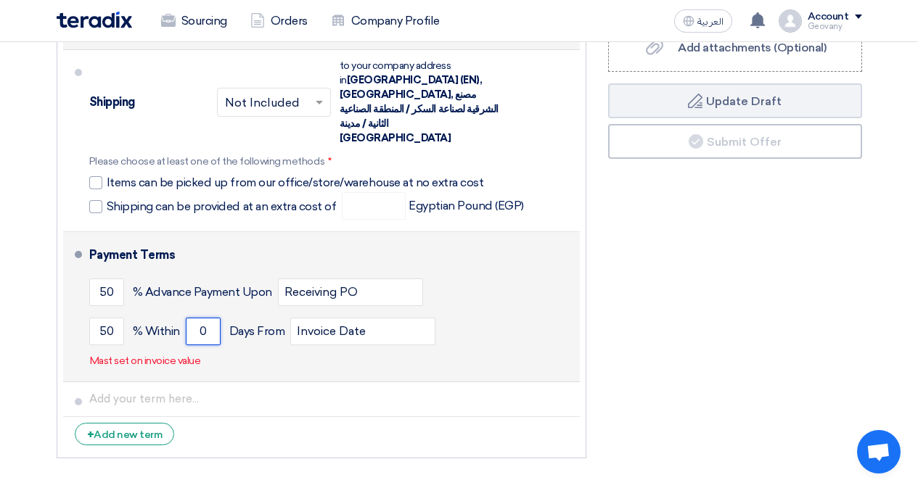
drag, startPoint x: 215, startPoint y: 296, endPoint x: 184, endPoint y: 296, distance: 31.2
click at [184, 312] on div "50 % [DATE] From Invoice Date" at bounding box center [331, 331] width 485 height 39
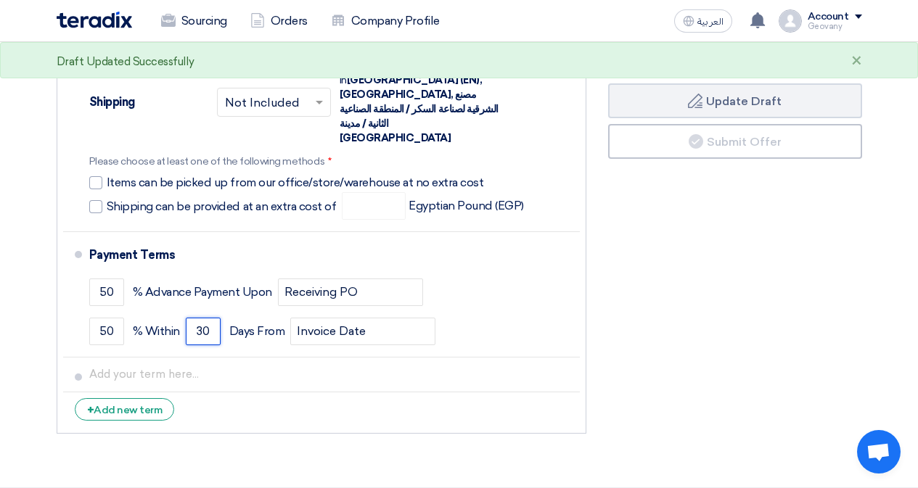
type input "30"
click at [596, 304] on div "Buyer: Terms & Conditions التوريد الي المصنع Supplier: Terms & Conditions Curre…" at bounding box center [321, 102] width 551 height 678
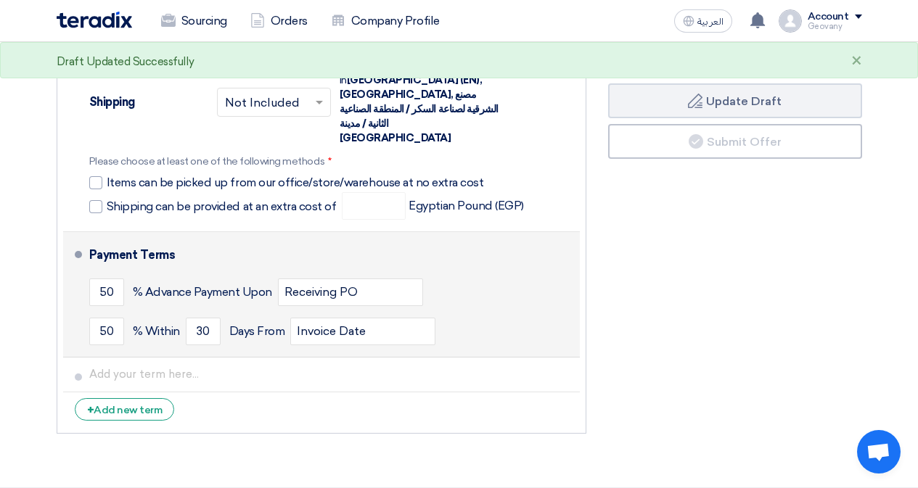
scroll to position [798, 0]
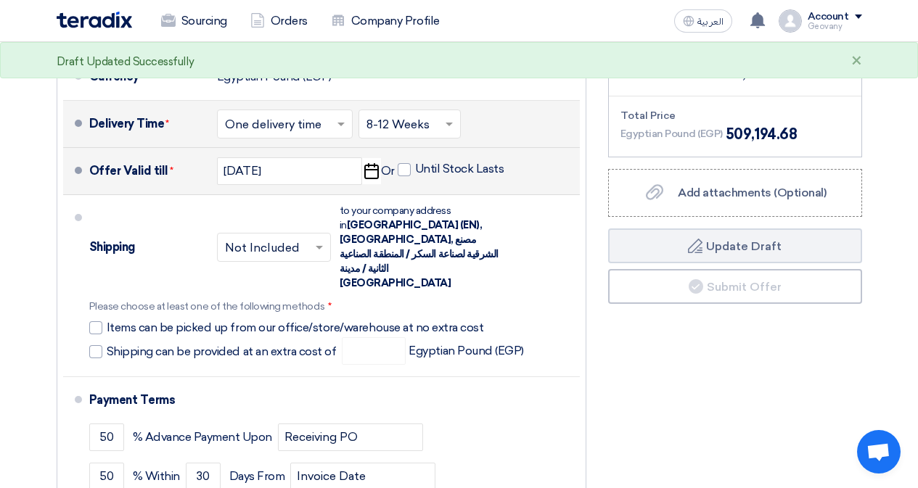
click at [282, 238] on input "text" at bounding box center [274, 248] width 99 height 21
click at [282, 266] on div "Included" at bounding box center [274, 279] width 112 height 27
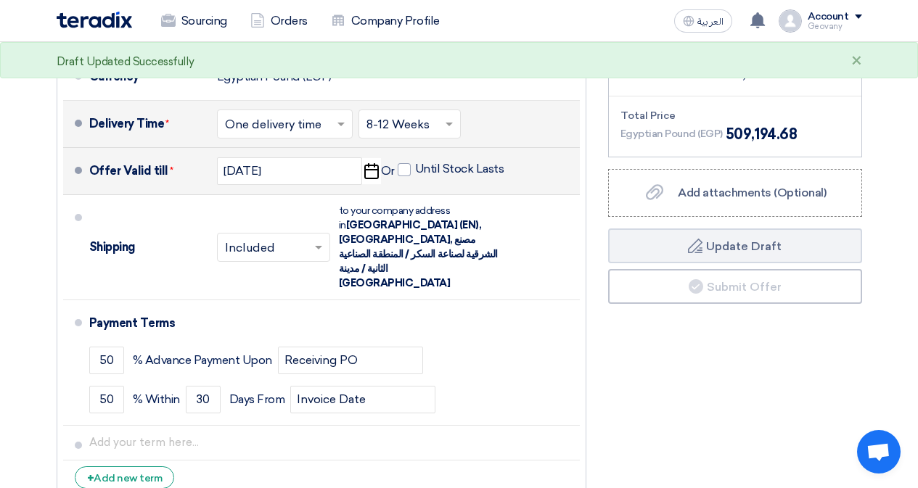
click at [291, 238] on input "text" at bounding box center [274, 248] width 99 height 21
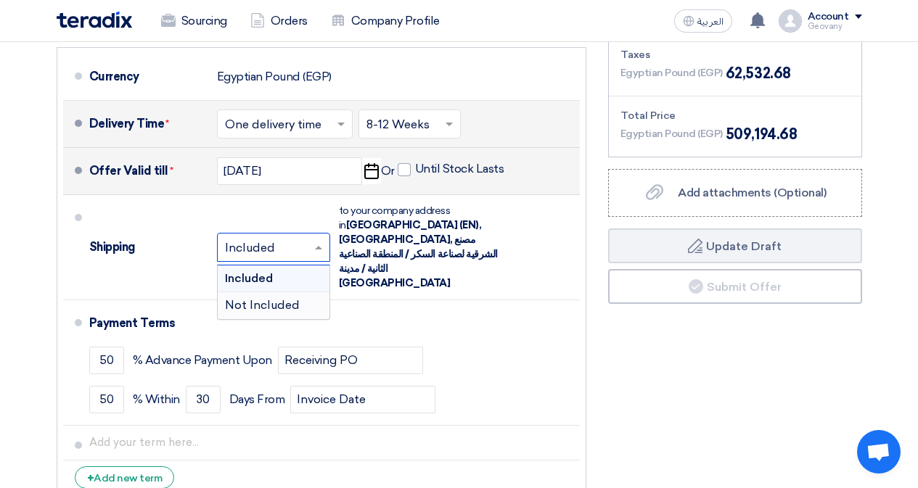
click at [292, 298] on span "Not Included" at bounding box center [262, 305] width 75 height 14
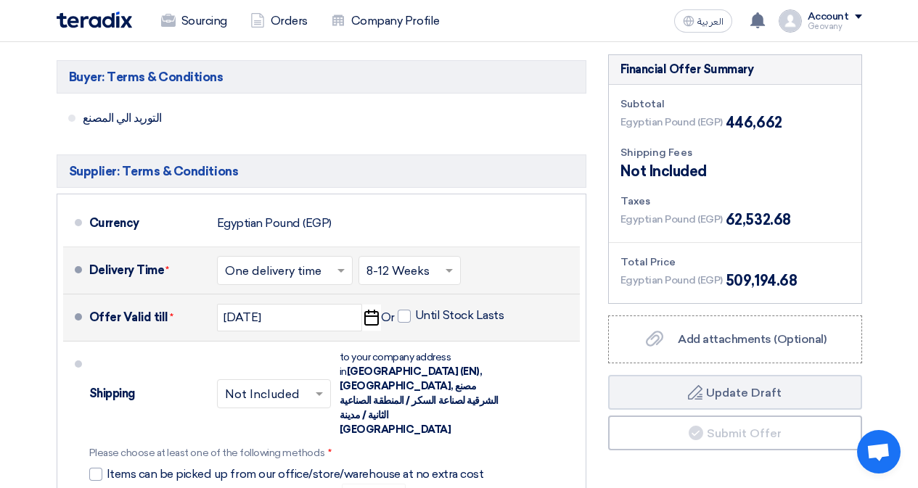
scroll to position [653, 0]
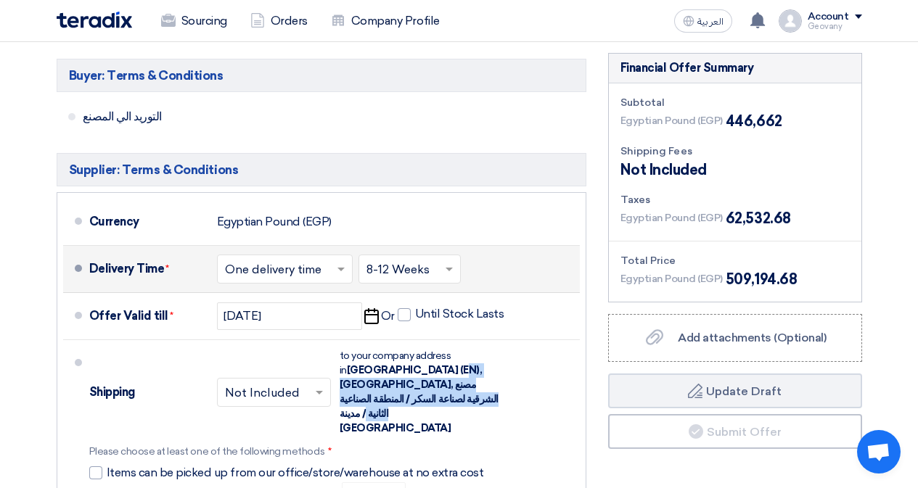
drag, startPoint x: 382, startPoint y: 402, endPoint x: 491, endPoint y: 372, distance: 112.3
click at [491, 372] on div "to your company address in [GEOGRAPHIC_DATA] (EN), [GEOGRAPHIC_DATA], [GEOGRAPH…" at bounding box center [420, 392] width 160 height 87
copy span "مصنع الشرقية لصناعة السكر / المنطقة الصناعية الثانية / مدينة [GEOGRAPHIC_DATA]"
click at [456, 383] on span "[GEOGRAPHIC_DATA] (EN), [GEOGRAPHIC_DATA], مصنع الشرقية لصناعة السكر / المنطقة …" at bounding box center [419, 399] width 159 height 70
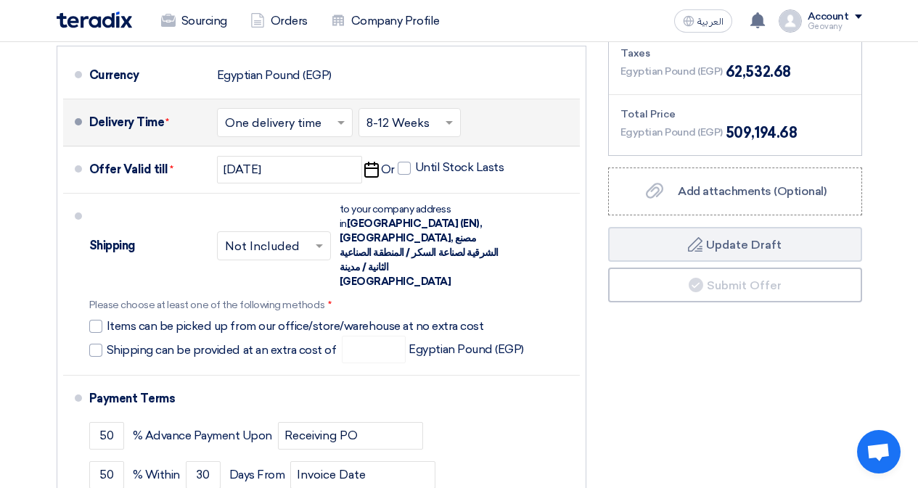
scroll to position [798, 0]
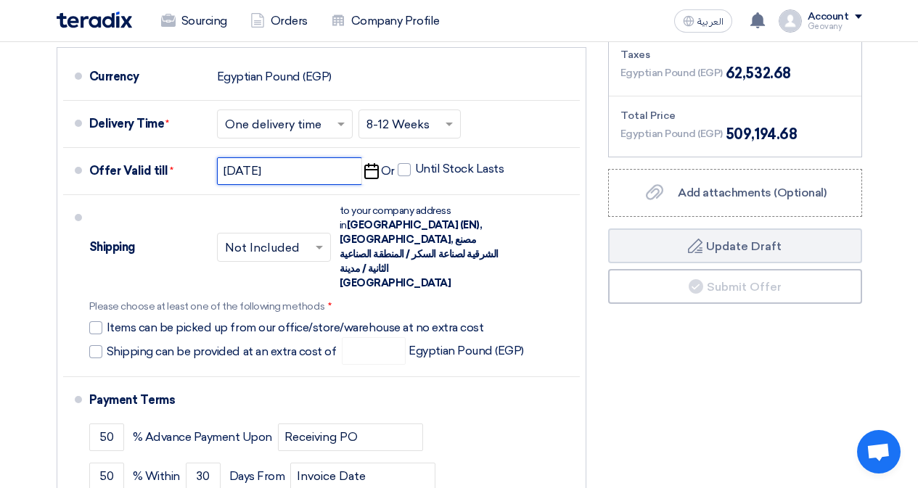
drag, startPoint x: 302, startPoint y: 176, endPoint x: 197, endPoint y: 176, distance: 105.2
click at [197, 176] on div "Offer Valid till * [DATE] Pick a date Or Until Stock Lasts" at bounding box center [331, 171] width 485 height 35
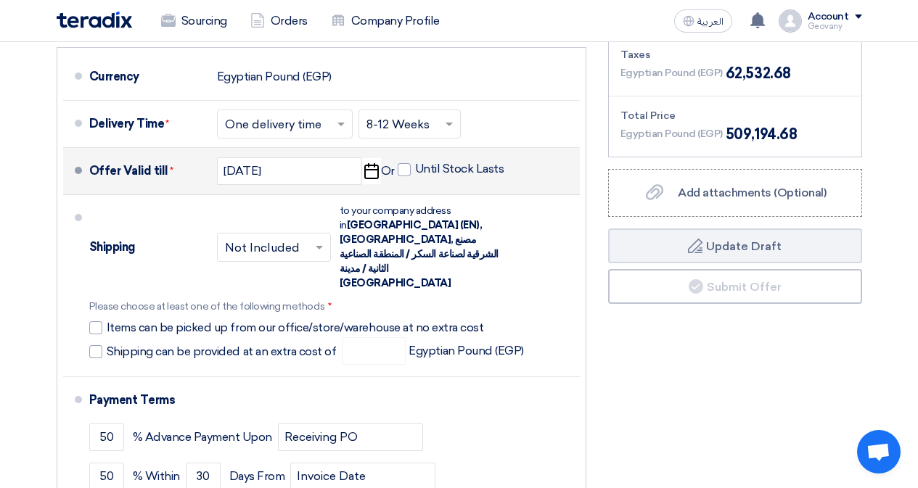
click at [367, 173] on icon "Pick a date" at bounding box center [371, 171] width 20 height 26
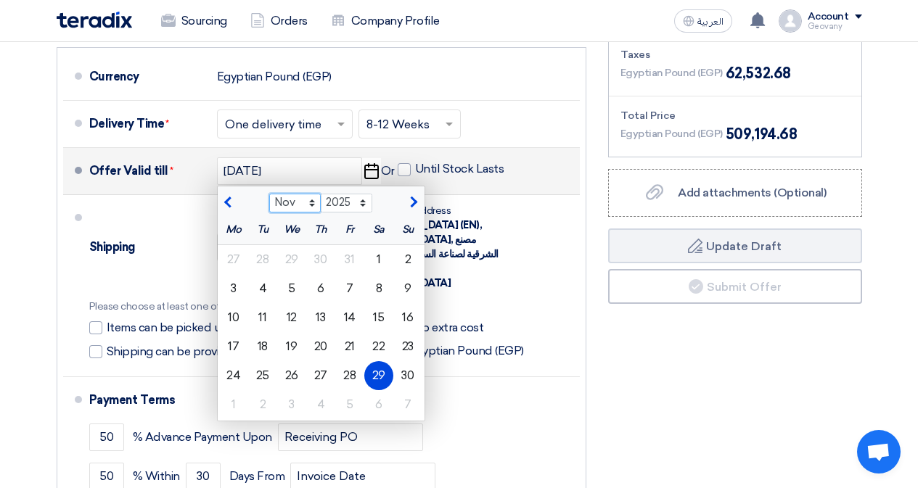
click at [314, 200] on select "Sep Oct Nov Dec" at bounding box center [295, 203] width 52 height 19
select select "9"
click at [269, 194] on select "Sep Oct Nov Dec" at bounding box center [295, 203] width 52 height 19
click at [242, 308] on div "15" at bounding box center [233, 317] width 29 height 29
type input "[DATE]"
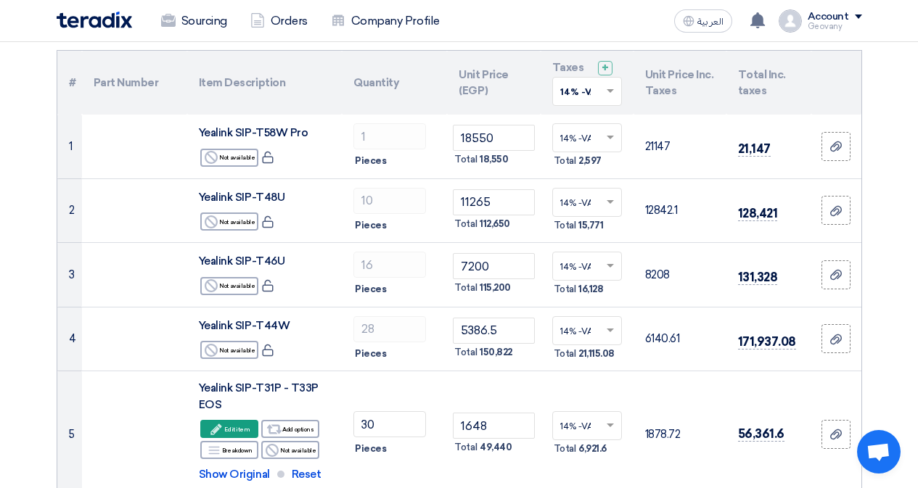
scroll to position [218, 0]
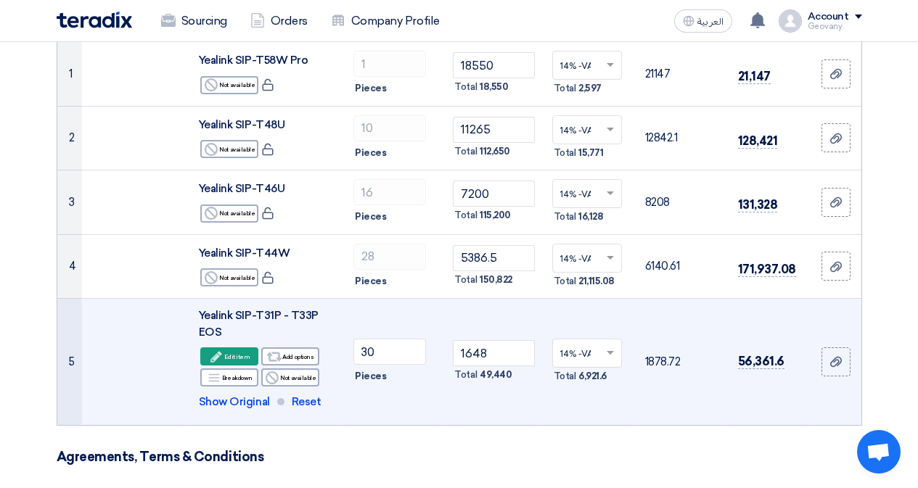
click at [587, 351] on input "text" at bounding box center [579, 355] width 39 height 24
click at [599, 327] on td "14% -VAT × 14% -VAT 0% -No VAT" at bounding box center [587, 362] width 93 height 126
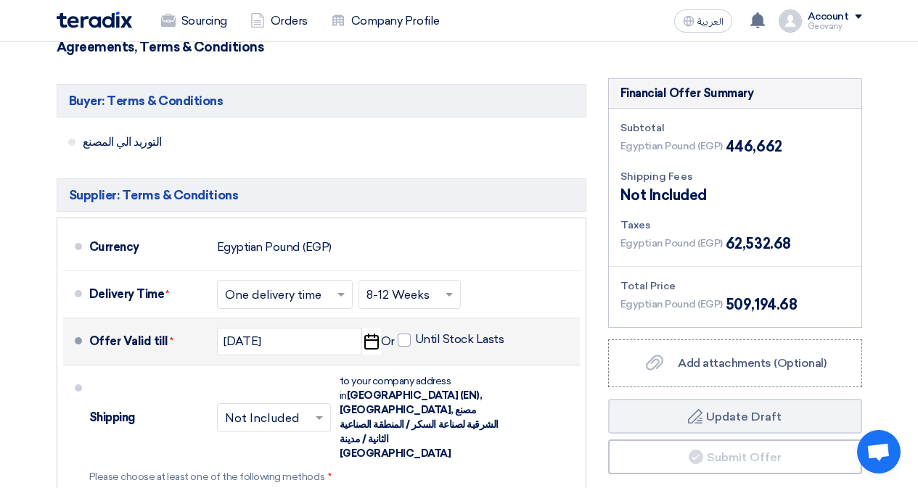
scroll to position [653, 0]
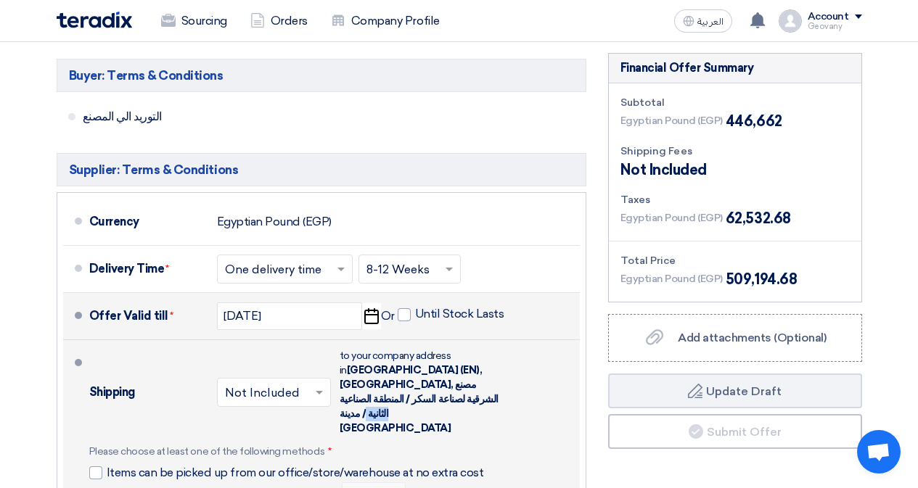
drag, startPoint x: 482, startPoint y: 384, endPoint x: 362, endPoint y: 395, distance: 120.3
click at [362, 395] on div "to your company address in [GEOGRAPHIC_DATA] (EN), [GEOGRAPHIC_DATA], [GEOGRAPH…" at bounding box center [420, 392] width 160 height 87
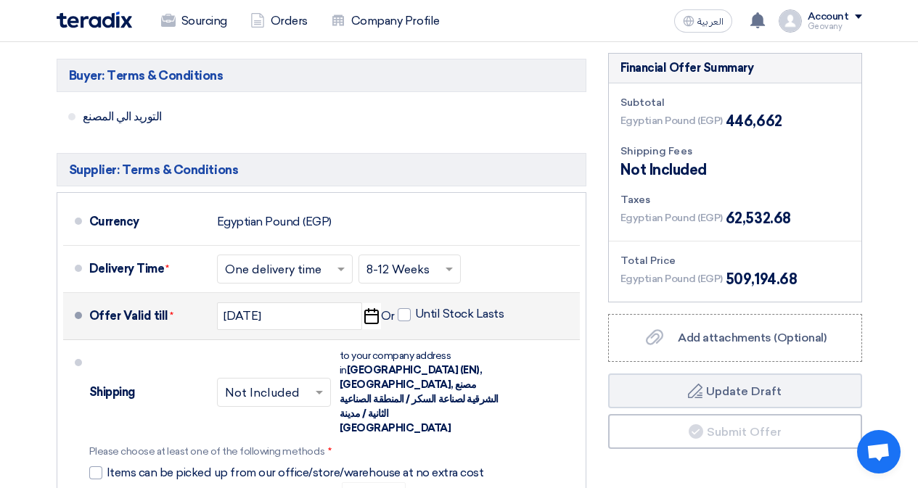
click at [287, 387] on input "text" at bounding box center [274, 393] width 99 height 21
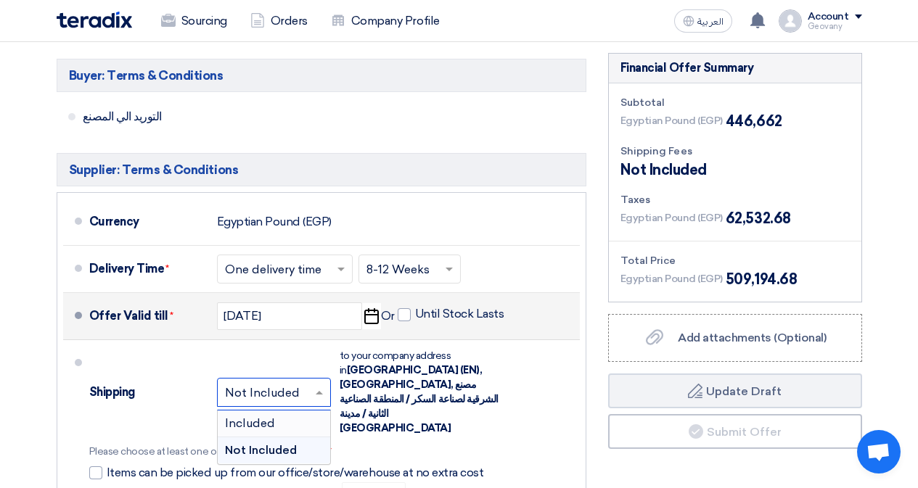
click at [280, 411] on div "Included" at bounding box center [274, 424] width 112 height 27
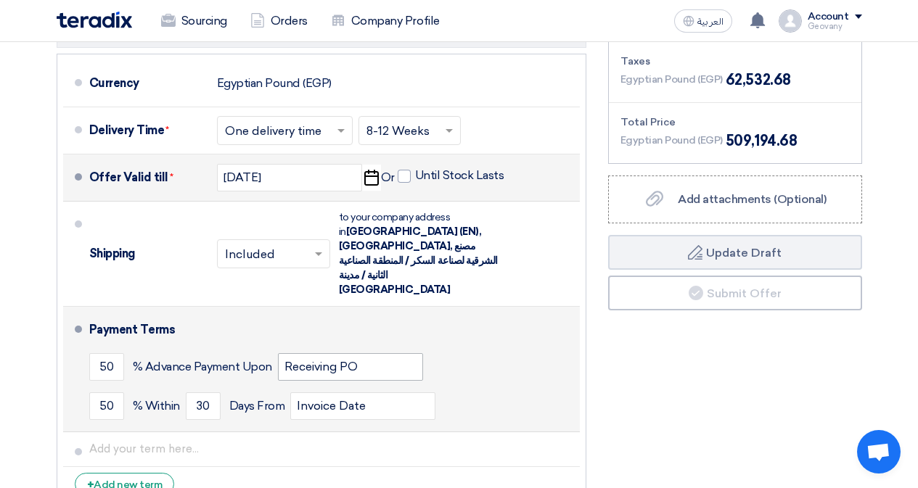
scroll to position [798, 0]
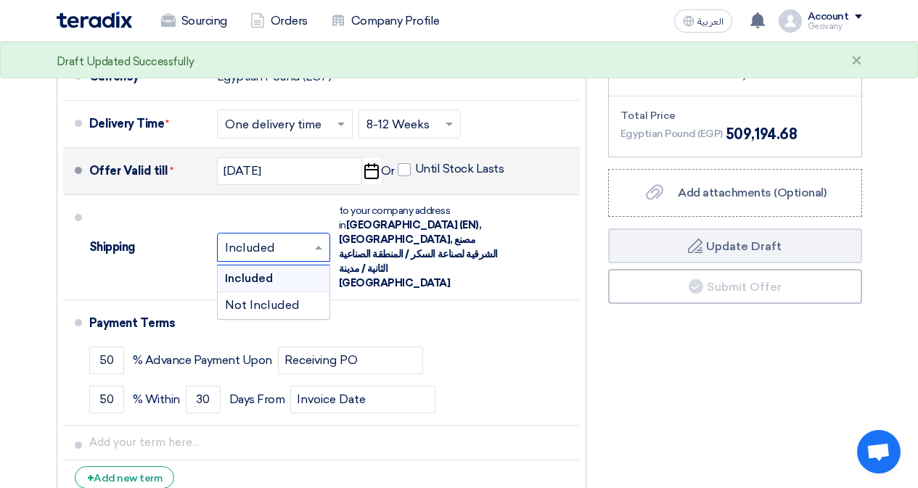
click at [300, 238] on input "text" at bounding box center [274, 248] width 99 height 21
click at [292, 298] on span "Not Included" at bounding box center [262, 305] width 75 height 14
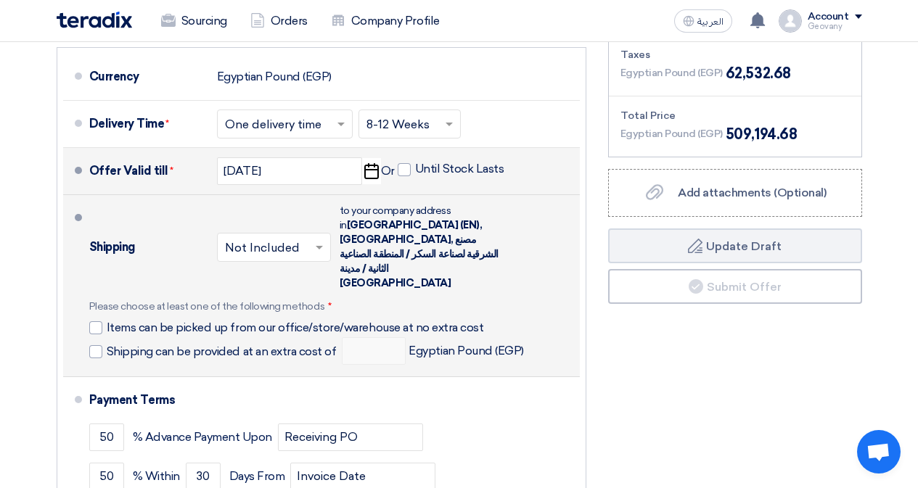
click at [256, 337] on div "Shipping can be provided at an extra cost of Egyptian Pound (EGP)" at bounding box center [306, 351] width 435 height 28
click at [267, 345] on span "Shipping can be provided at an extra cost of" at bounding box center [222, 352] width 230 height 15
click at [267, 344] on input "Shipping can be provided at an extra cost of" at bounding box center [223, 358] width 233 height 28
checkbox input "true"
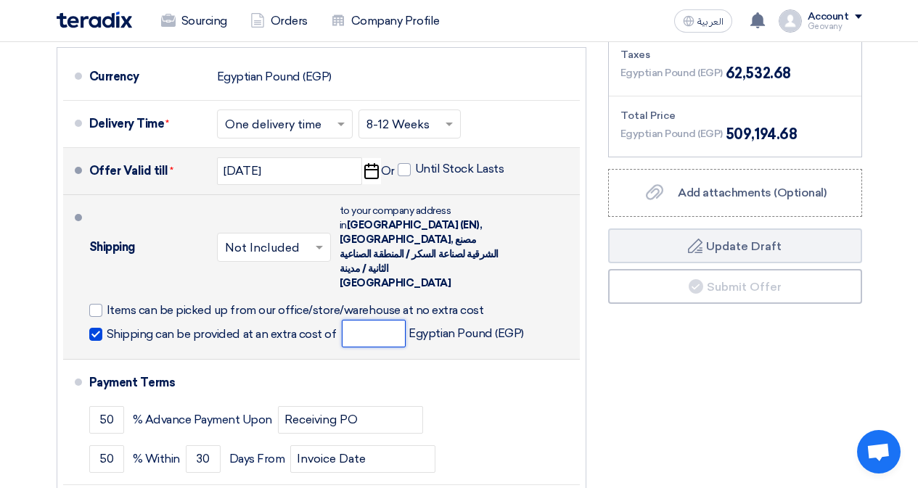
click at [393, 320] on input "number" at bounding box center [374, 334] width 64 height 28
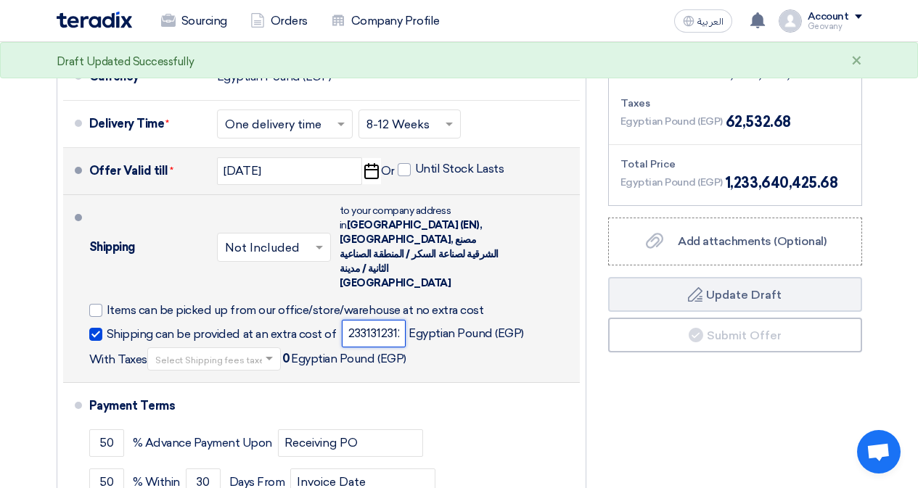
scroll to position [0, 22]
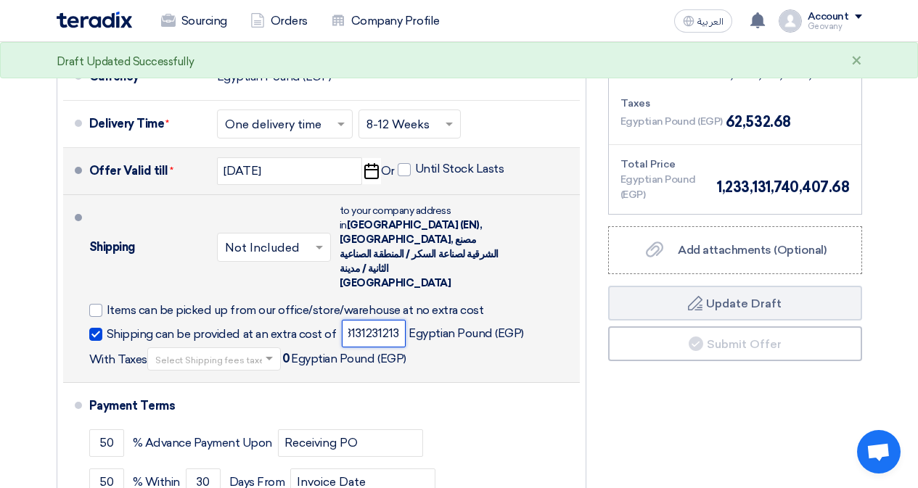
drag, startPoint x: 361, startPoint y: 303, endPoint x: 419, endPoint y: 302, distance: 58.1
click at [419, 320] on span "1233131231213 Egyptian Pound (EGP)" at bounding box center [432, 334] width 181 height 28
type input "1233131"
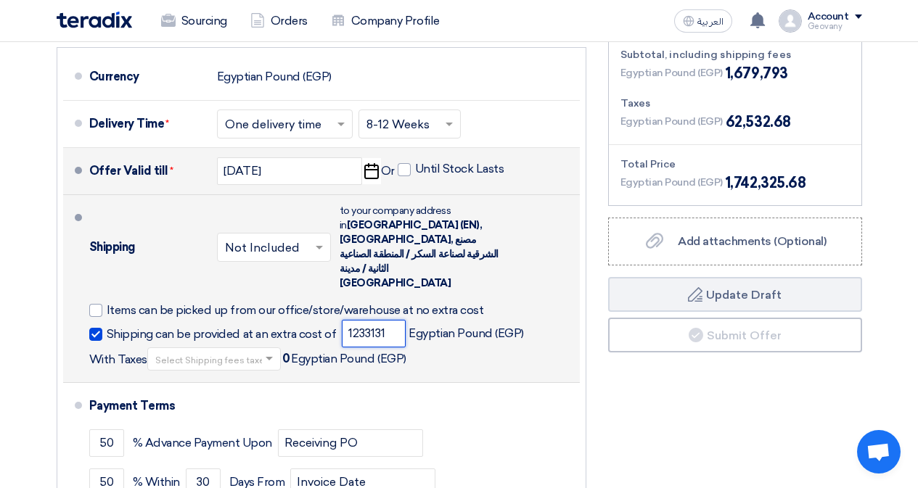
drag, startPoint x: 385, startPoint y: 311, endPoint x: 321, endPoint y: 303, distance: 63.7
click at [321, 320] on div "Shipping can be provided at an extra cost of 1233131 Egyptian Pound (EGP) With …" at bounding box center [331, 345] width 485 height 51
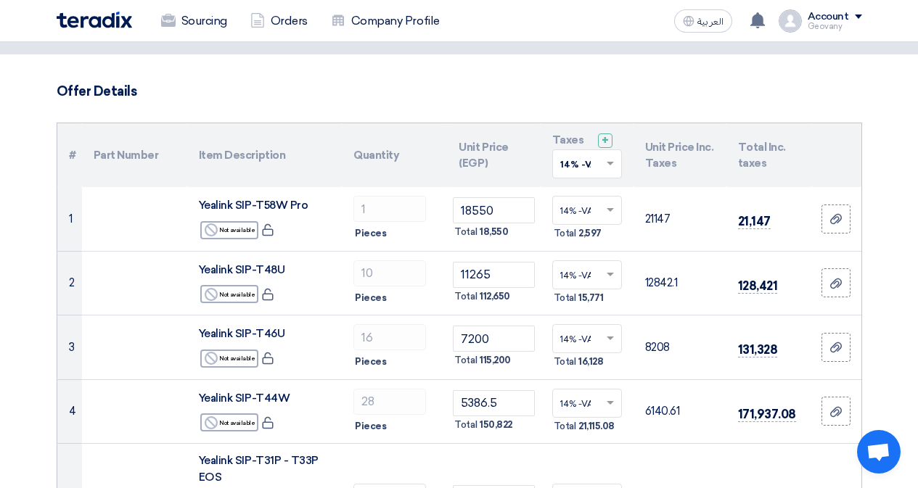
scroll to position [363, 0]
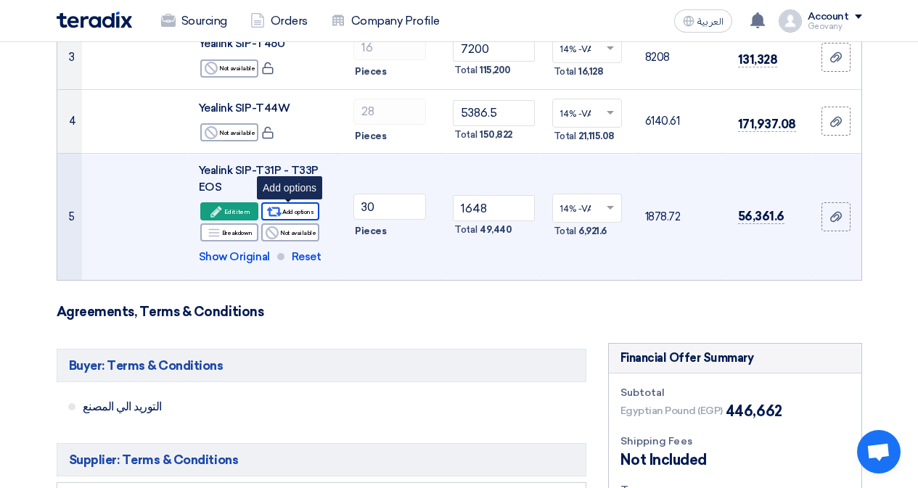
click at [283, 213] on div "Alternative Add options" at bounding box center [290, 211] width 58 height 18
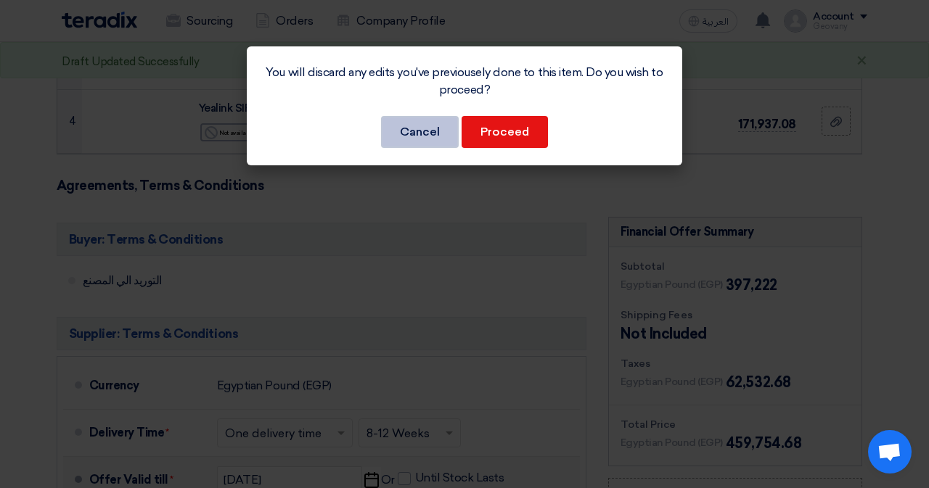
click at [400, 131] on button "Cancel" at bounding box center [420, 132] width 78 height 32
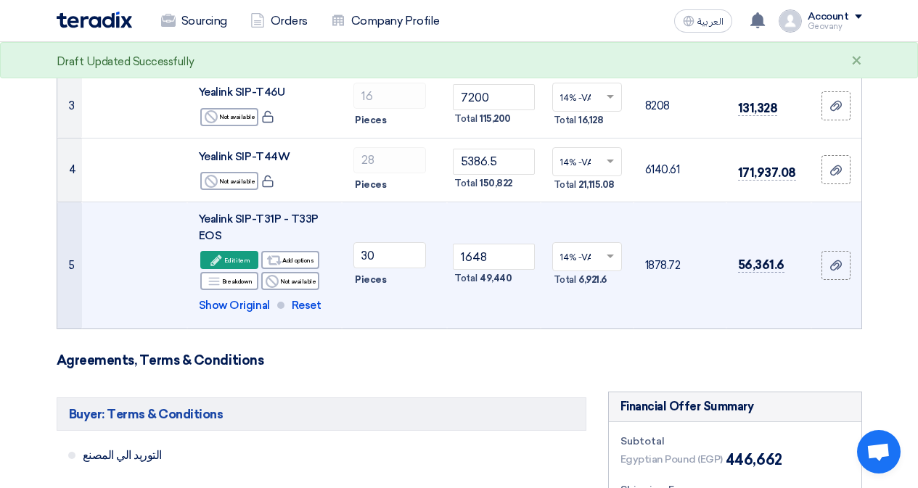
scroll to position [290, 0]
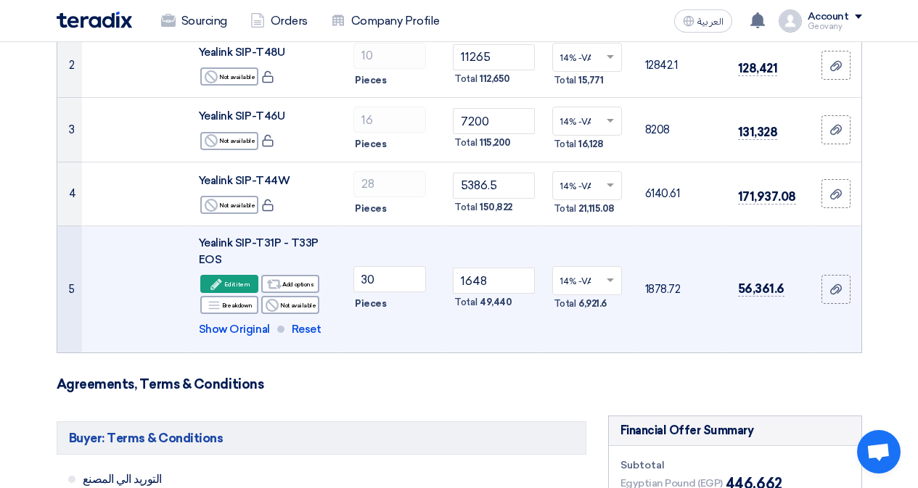
click at [409, 343] on td "30 Pieces" at bounding box center [394, 289] width 105 height 126
click at [242, 330] on span "Show Original" at bounding box center [234, 329] width 71 height 17
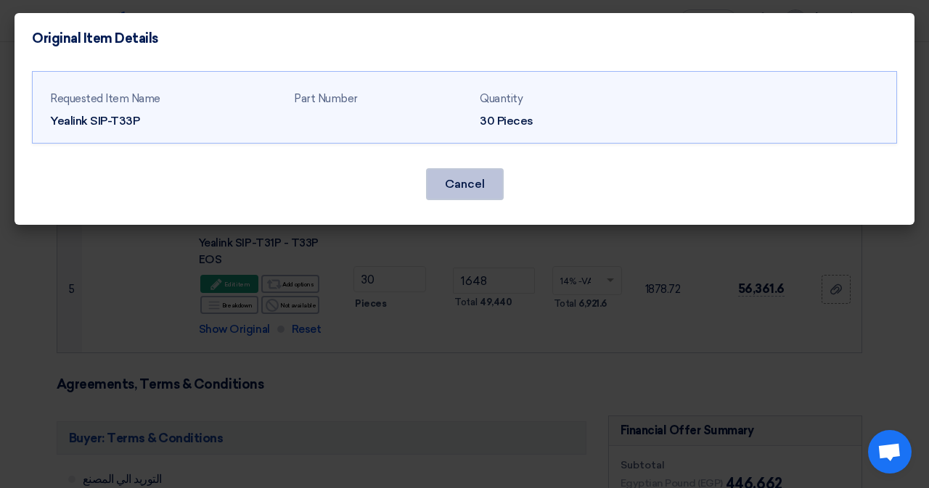
click at [454, 197] on button "Cancel" at bounding box center [465, 184] width 78 height 32
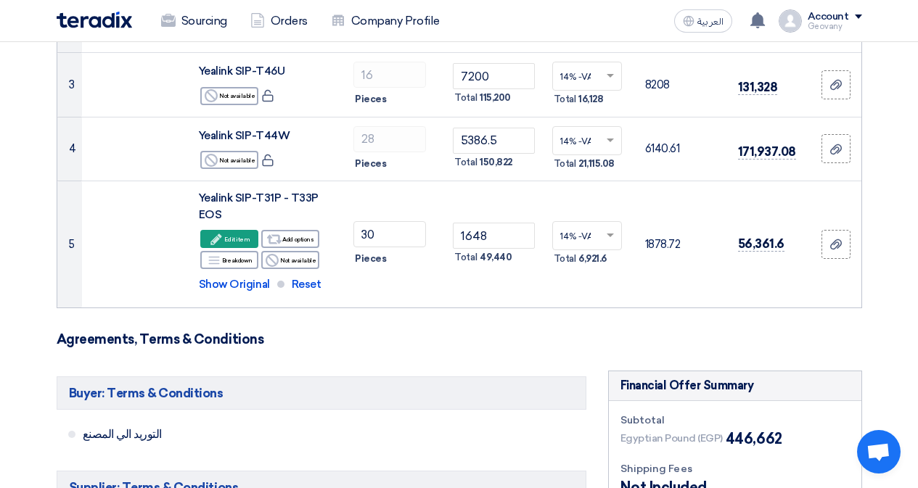
scroll to position [363, 0]
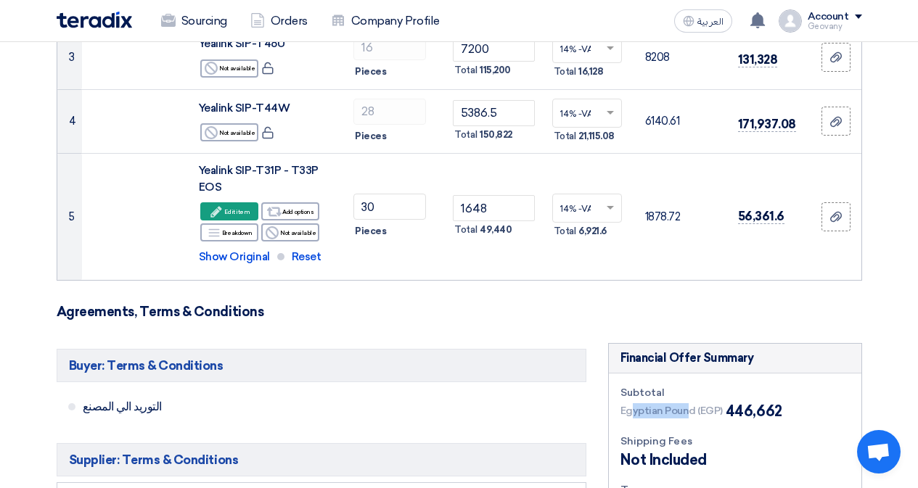
drag, startPoint x: 634, startPoint y: 406, endPoint x: 686, endPoint y: 408, distance: 51.5
click at [686, 408] on span "Egyptian Pound (EGP)" at bounding box center [671, 410] width 102 height 15
click at [580, 374] on h5 "Buyer: Terms & Conditions" at bounding box center [322, 365] width 530 height 33
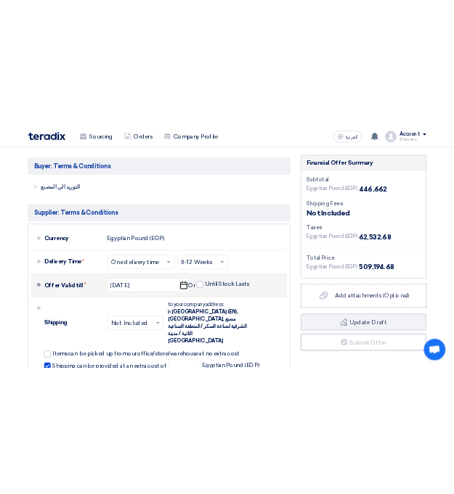
scroll to position [653, 0]
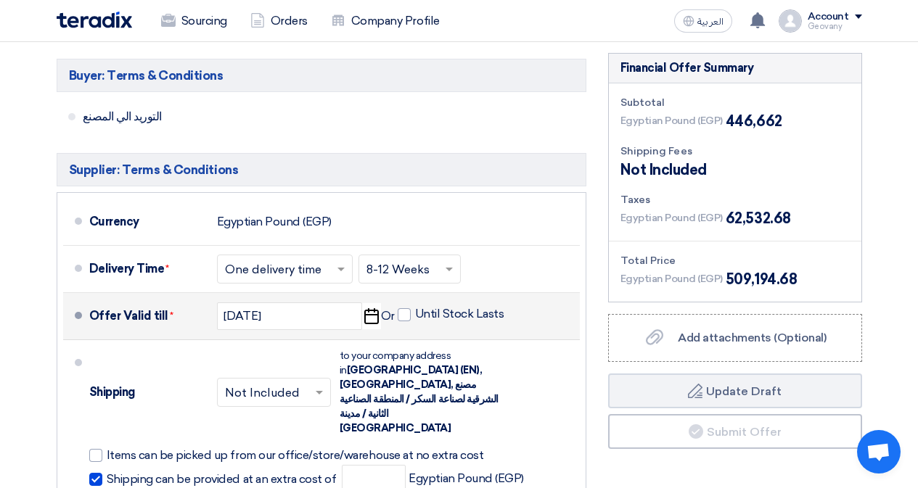
drag, startPoint x: 721, startPoint y: 277, endPoint x: 797, endPoint y: 276, distance: 76.2
click at [797, 276] on div "Egyptian Pound (EGP) 509,194.68" at bounding box center [734, 279] width 229 height 22
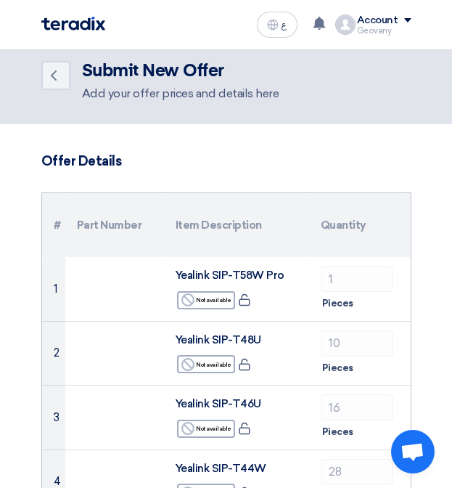
scroll to position [0, 0]
